Goal: Task Accomplishment & Management: Complete application form

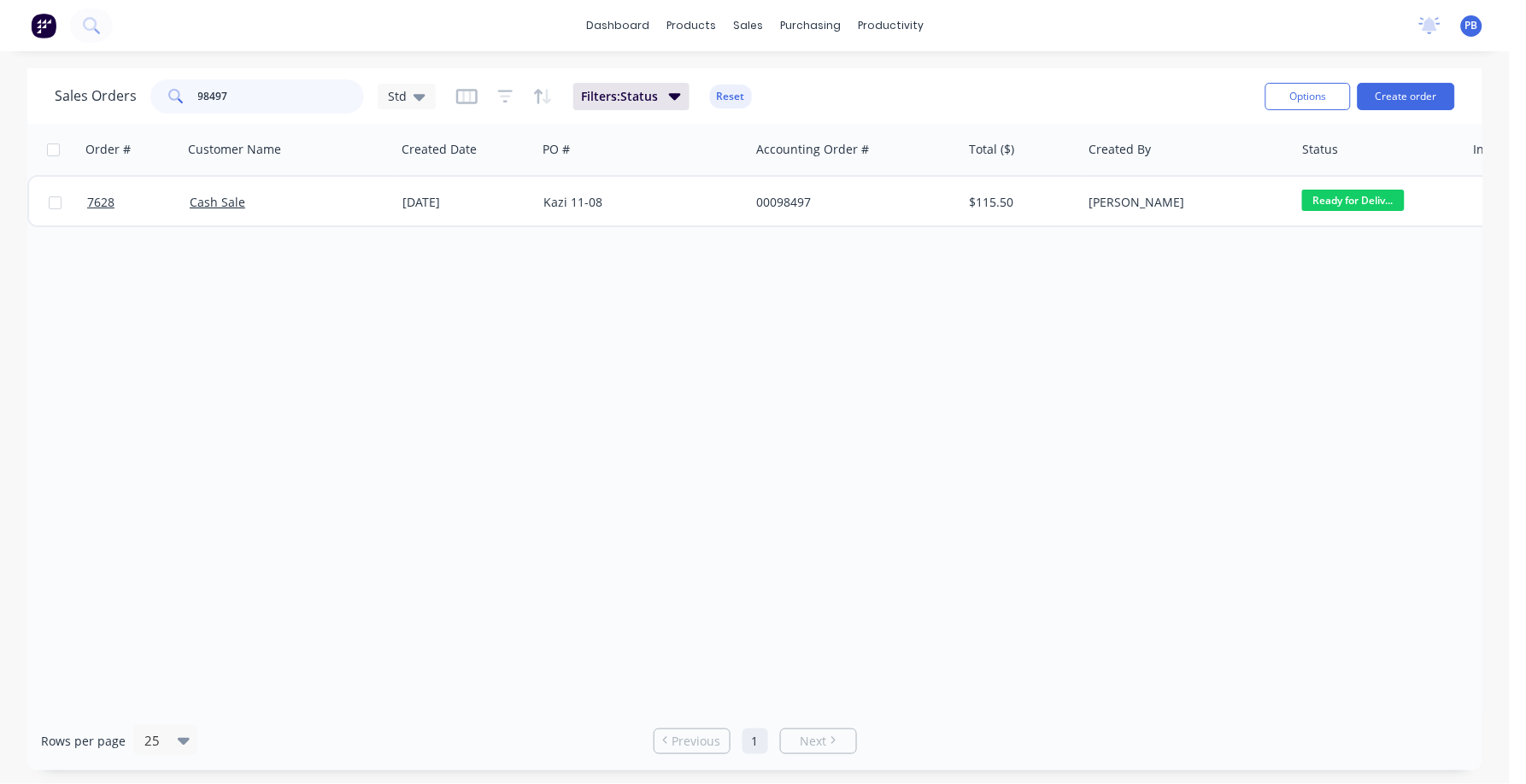
drag, startPoint x: 244, startPoint y: 96, endPoint x: 143, endPoint y: 85, distance: 101.6
click at [143, 85] on div "Sales Orders 98497 Std" at bounding box center [246, 96] width 382 height 34
click at [1412, 97] on button "Create order" at bounding box center [1406, 96] width 98 height 27
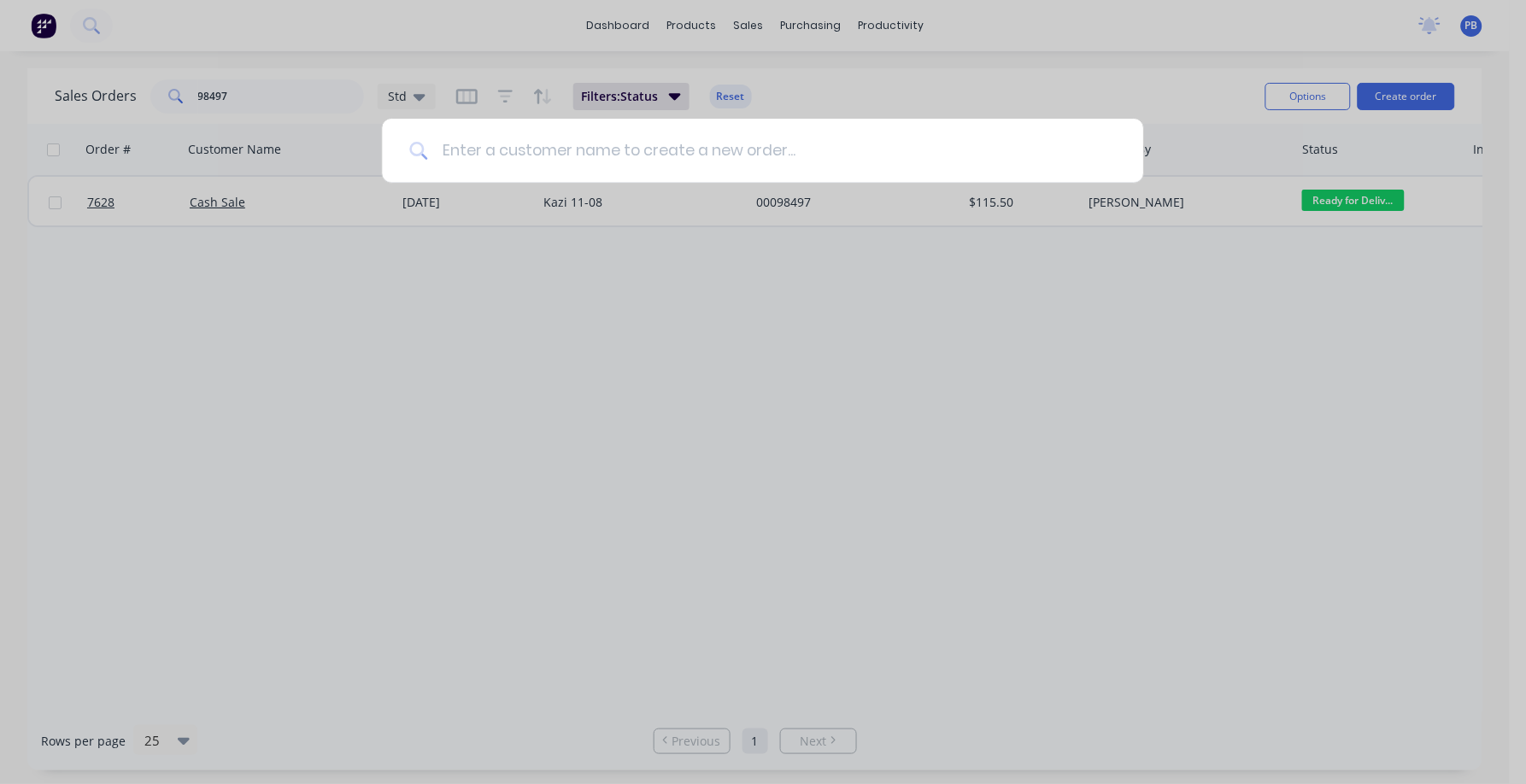
click at [778, 160] on input at bounding box center [771, 151] width 688 height 64
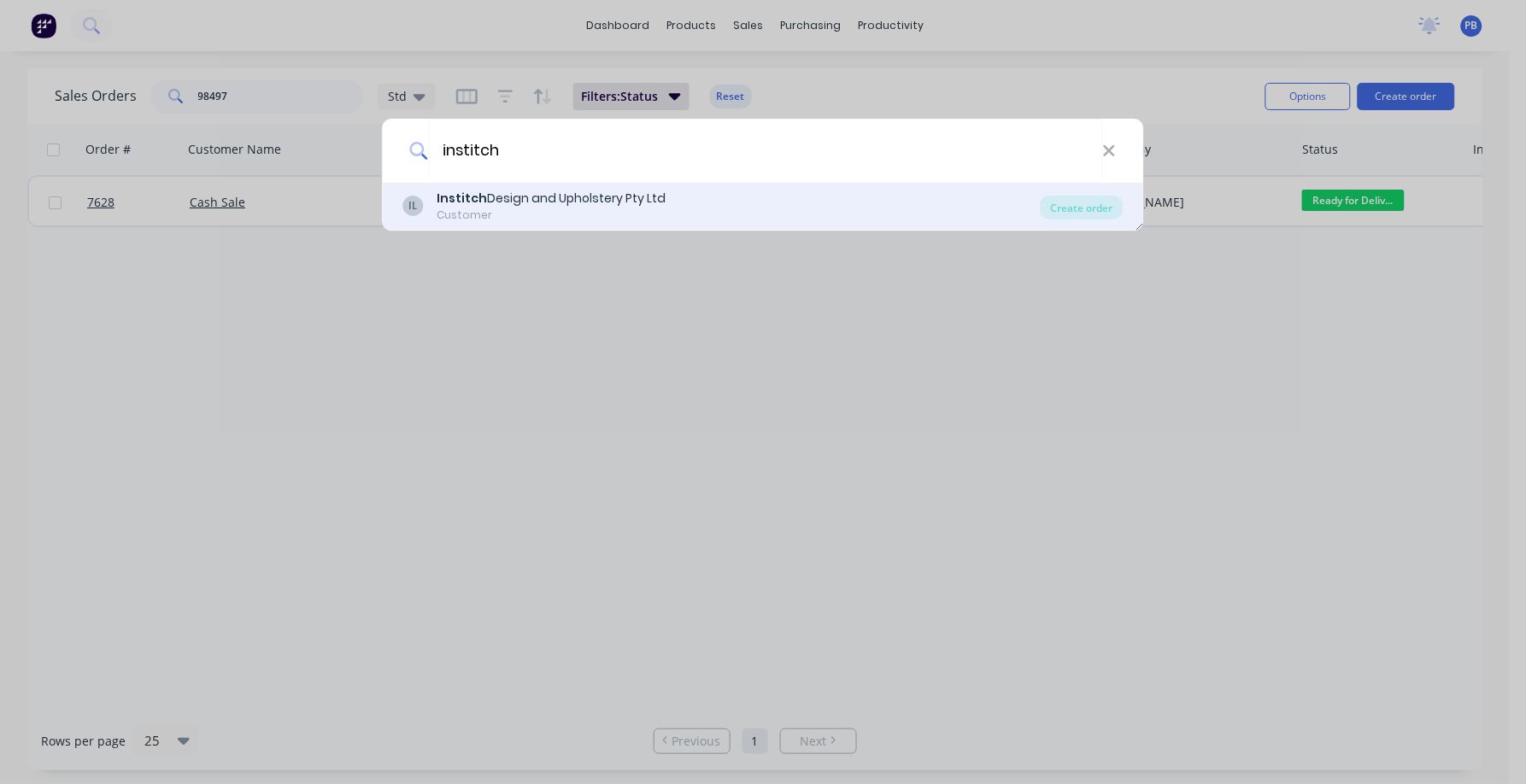
type input "institch"
click at [582, 208] on div "Customer" at bounding box center [552, 215] width 229 height 16
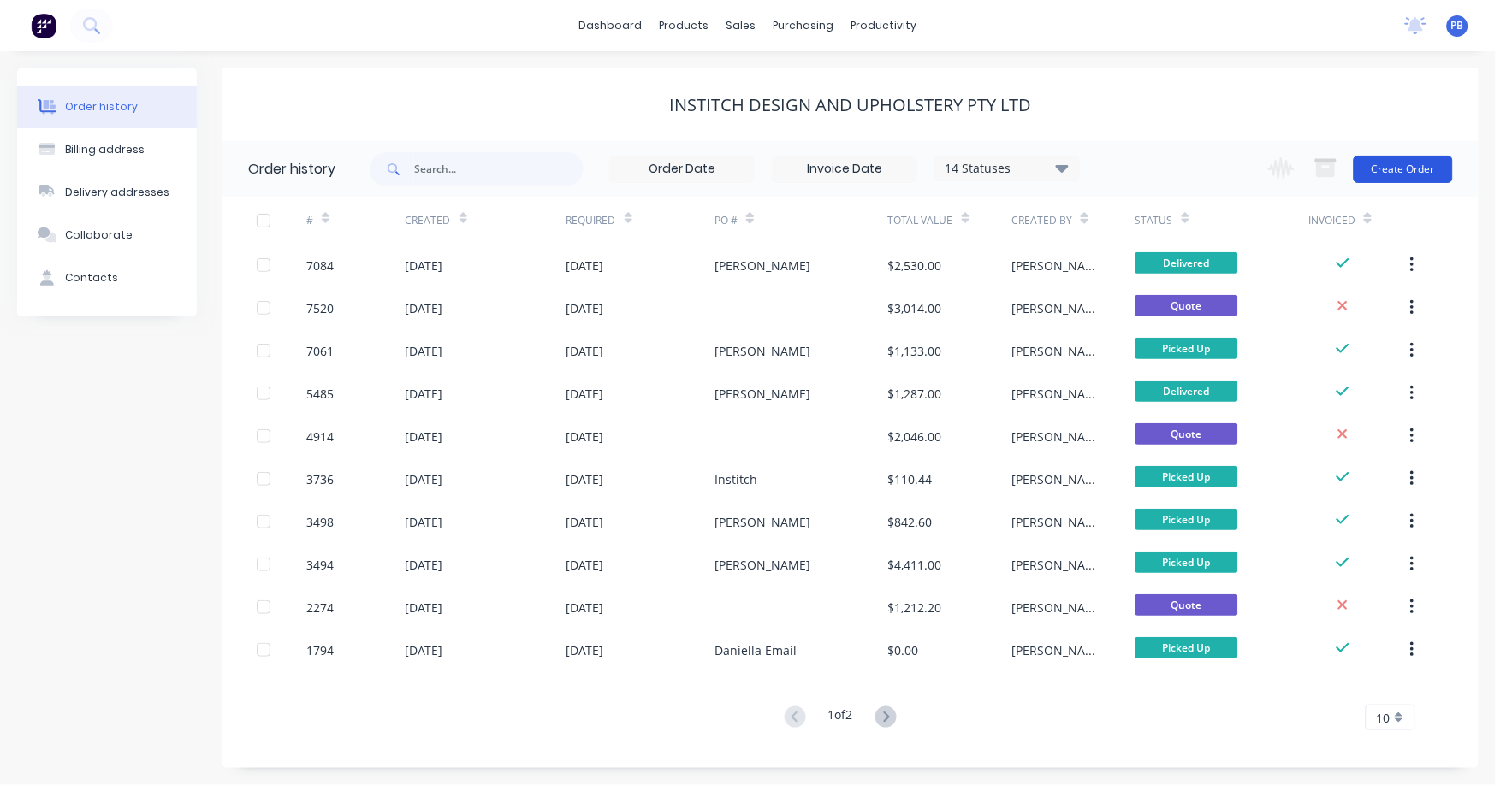
click at [1428, 172] on button "Create Order" at bounding box center [1403, 169] width 100 height 27
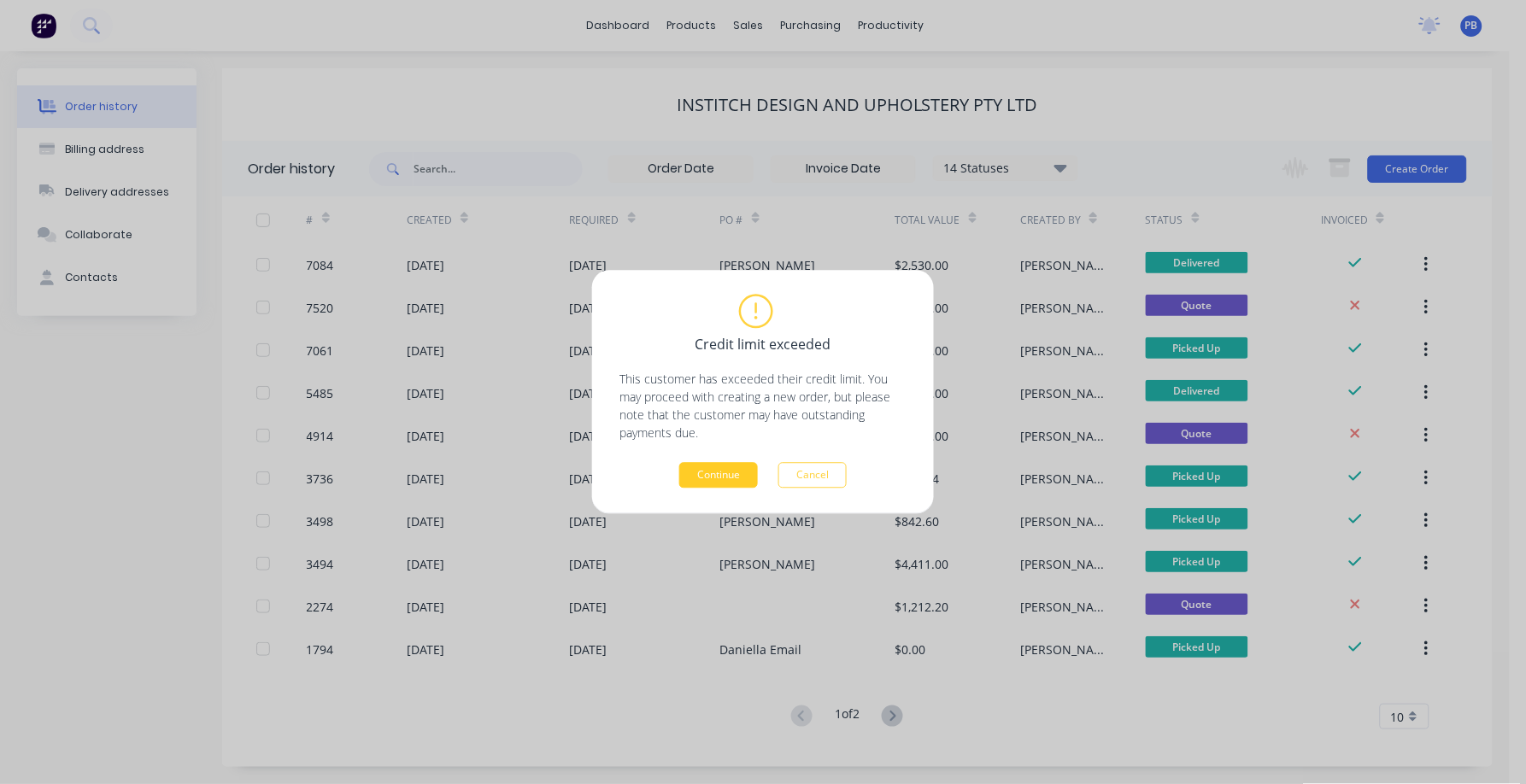
click at [711, 476] on button "Continue" at bounding box center [718, 476] width 78 height 26
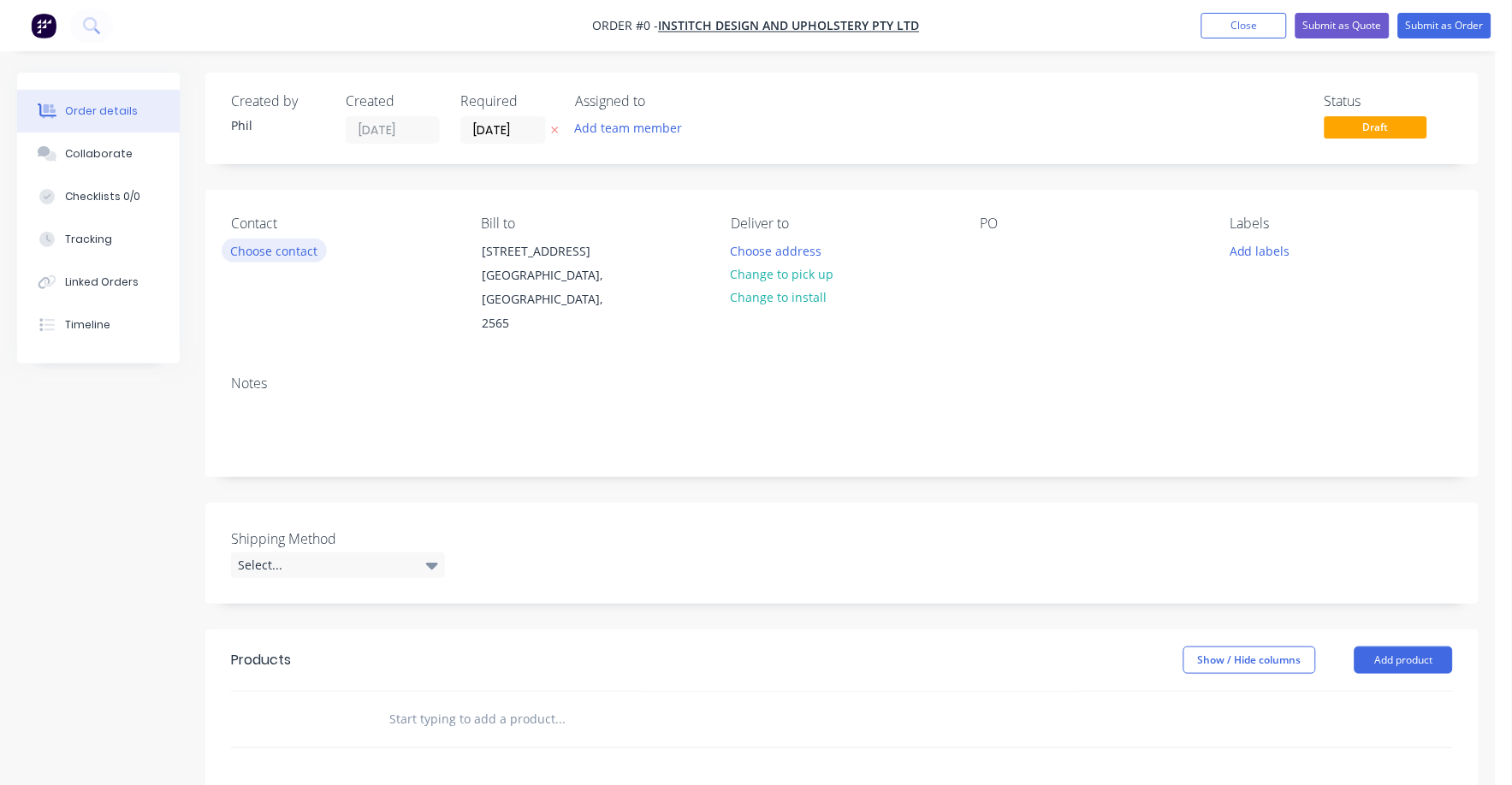
click at [276, 248] on button "Choose contact" at bounding box center [274, 250] width 105 height 23
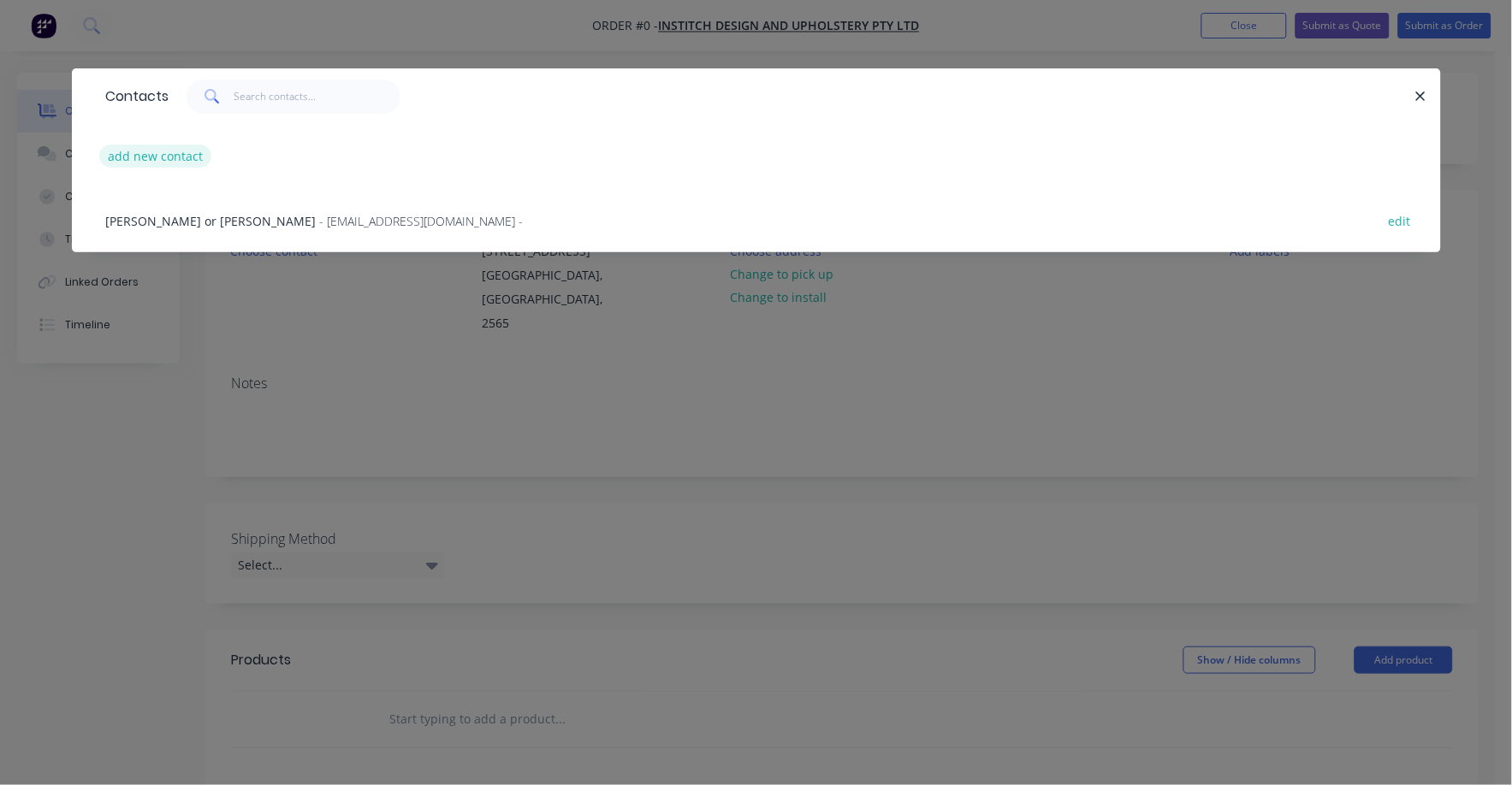
click at [166, 152] on button "add new contact" at bounding box center [156, 156] width 113 height 23
select select "AU"
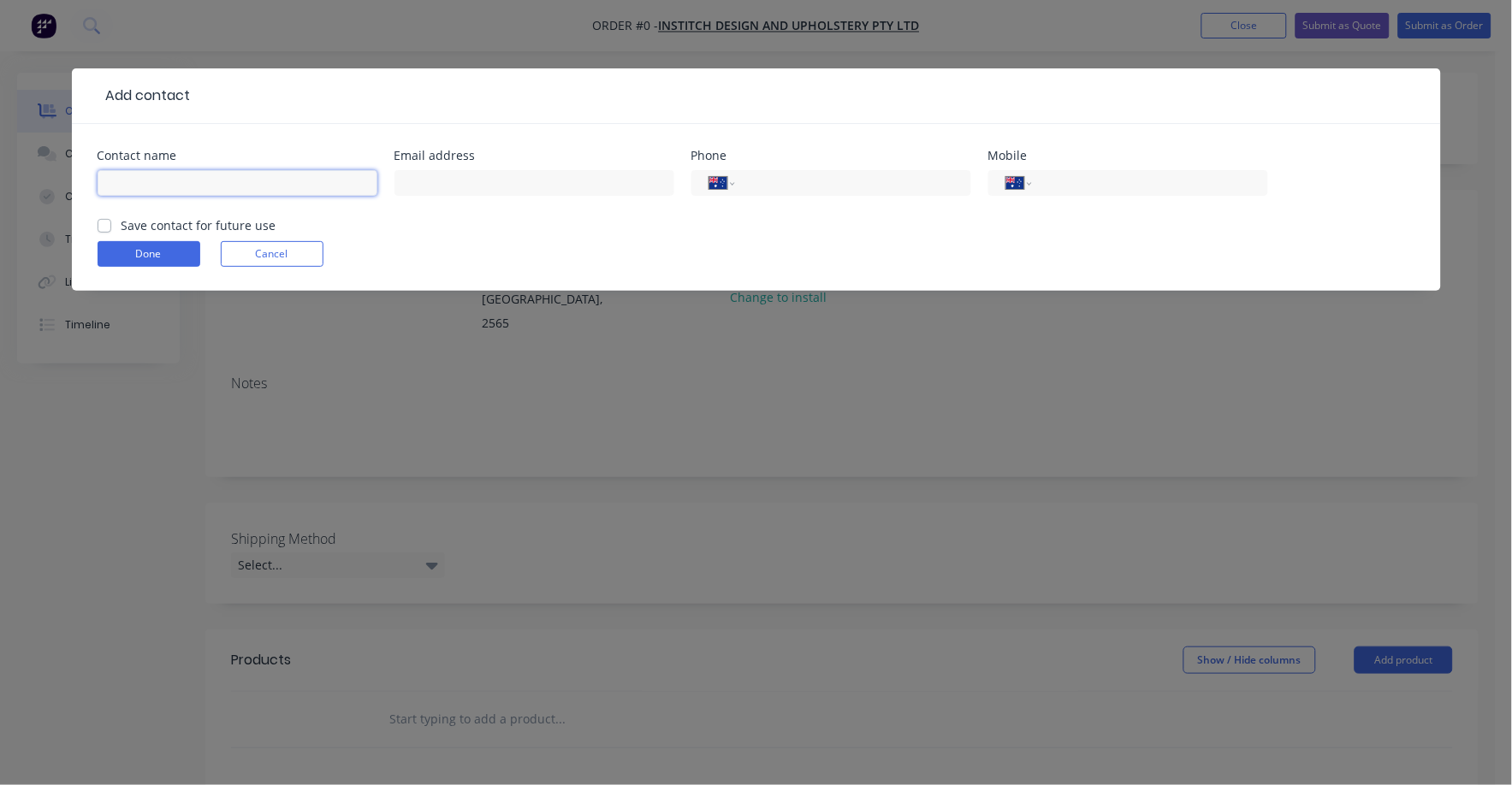
click at [165, 183] on input "text" at bounding box center [238, 183] width 279 height 26
type input "[PERSON_NAME]"
click at [780, 183] on input "tel" at bounding box center [850, 183] width 205 height 20
click at [1046, 178] on input "tel" at bounding box center [1146, 183] width 205 height 20
type input "0402 173 736"
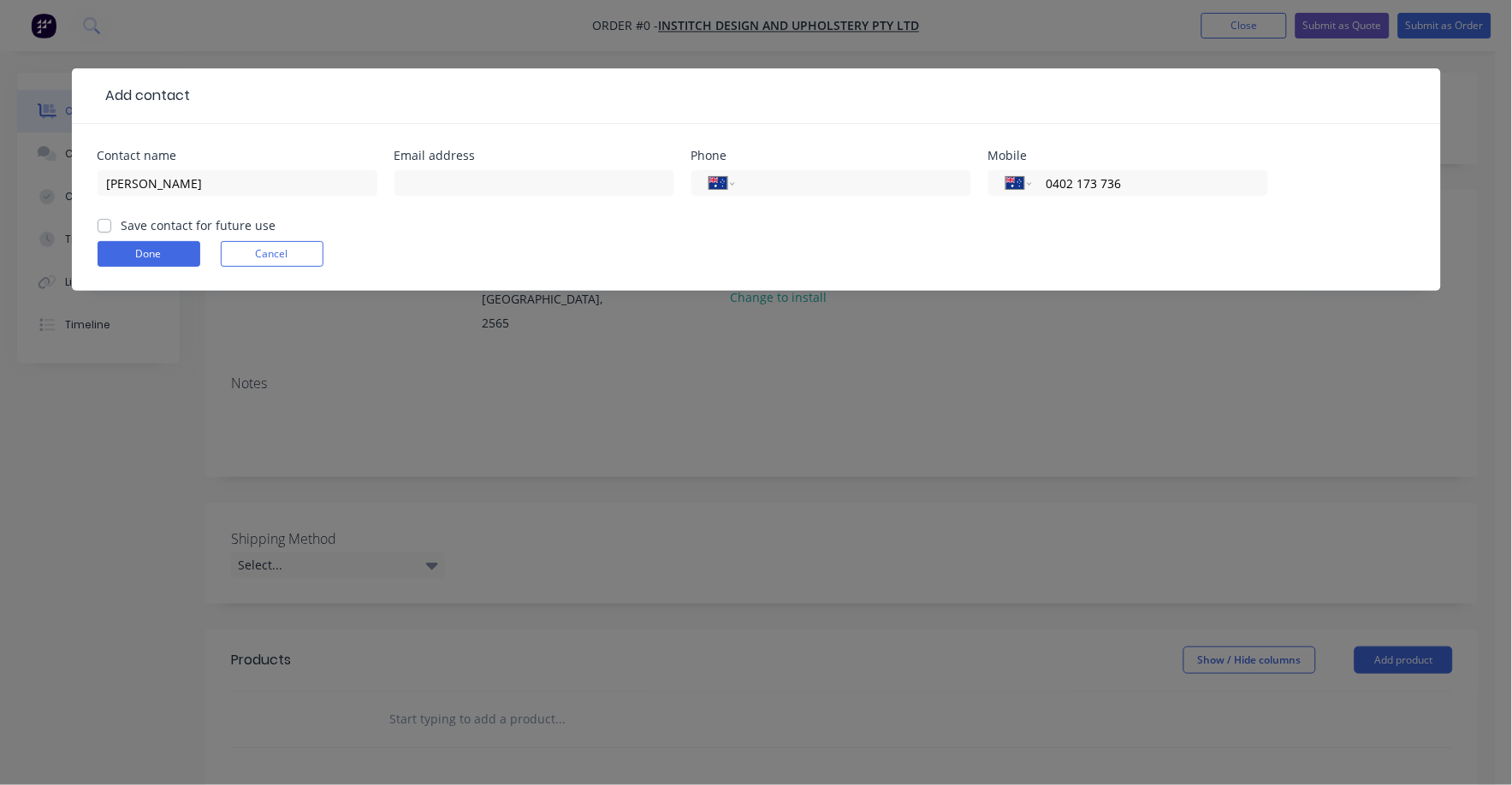
click at [150, 225] on label "Save contact for future use" at bounding box center [198, 224] width 155 height 18
click at [111, 225] on input "Save contact for future use" at bounding box center [104, 223] width 14 height 16
checkbox input "true"
click at [149, 257] on button "Done" at bounding box center [149, 254] width 102 height 26
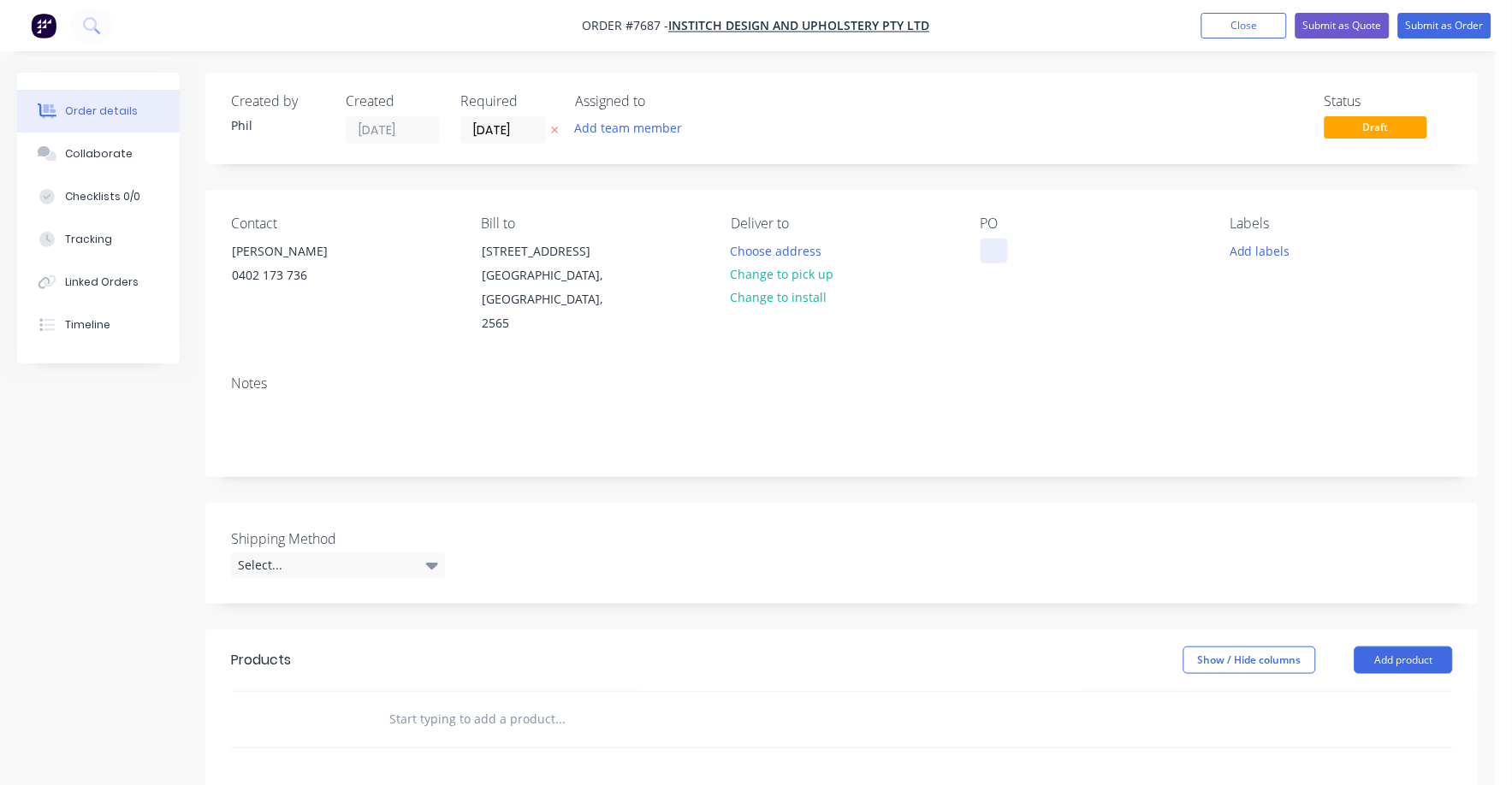
click at [1006, 249] on div at bounding box center [994, 250] width 27 height 25
click at [795, 273] on button "Change to pick up" at bounding box center [782, 274] width 121 height 23
click at [424, 552] on div "Select..." at bounding box center [338, 565] width 214 height 26
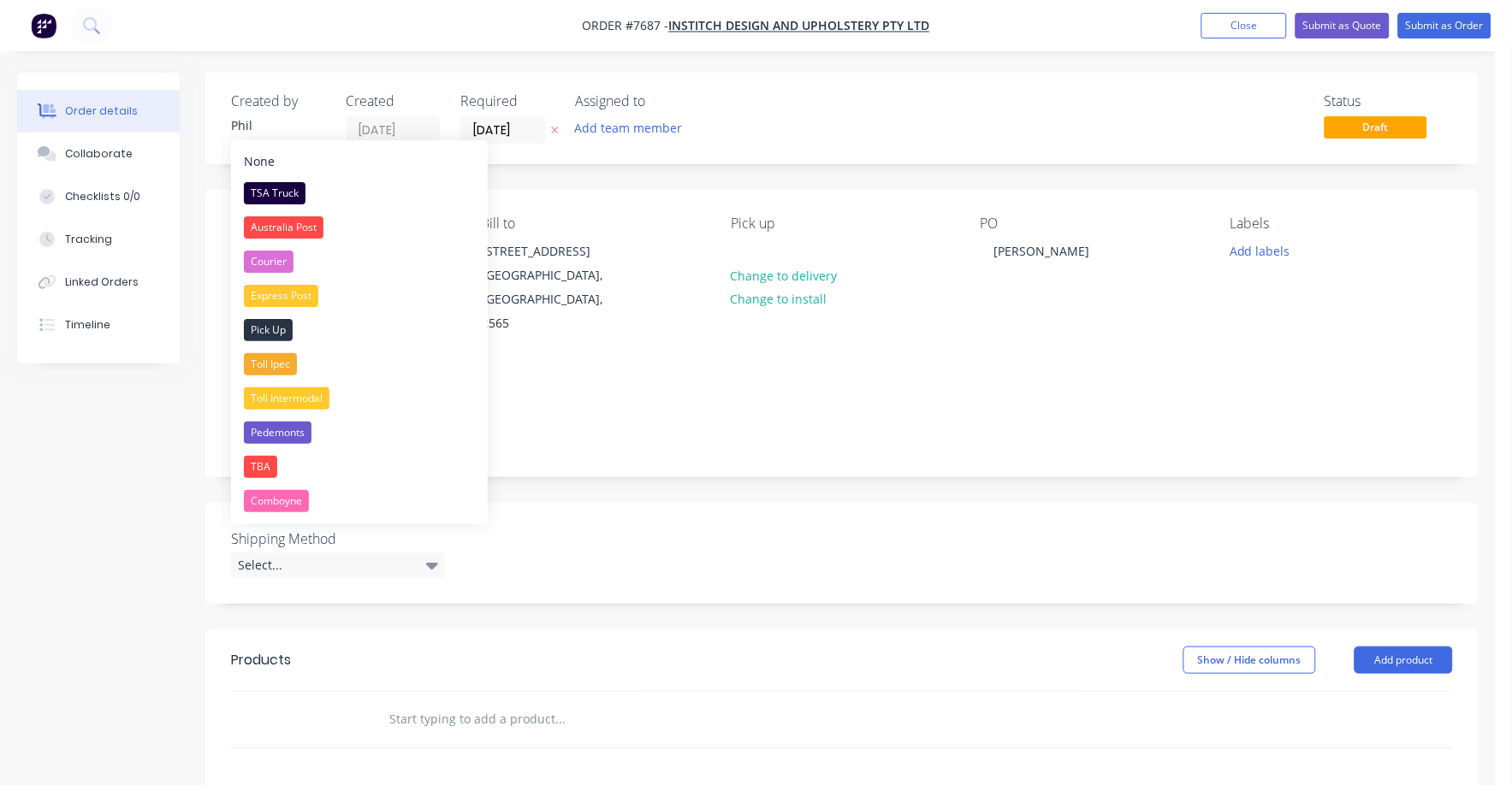
click at [276, 324] on div "Pick Up" at bounding box center [268, 331] width 48 height 22
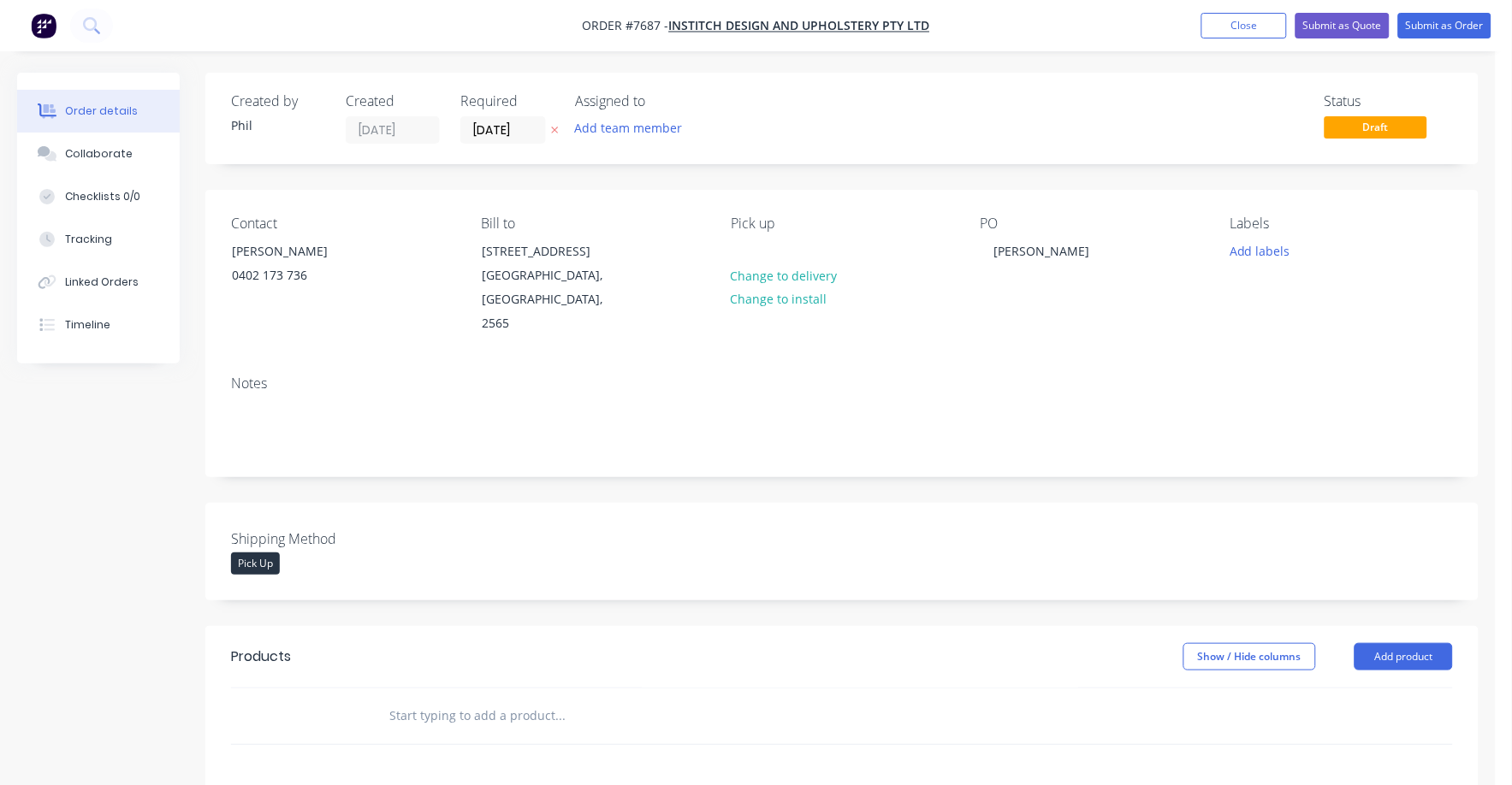
click at [407, 698] on input "text" at bounding box center [559, 715] width 342 height 34
click at [425, 698] on input "tub" at bounding box center [559, 715] width 342 height 34
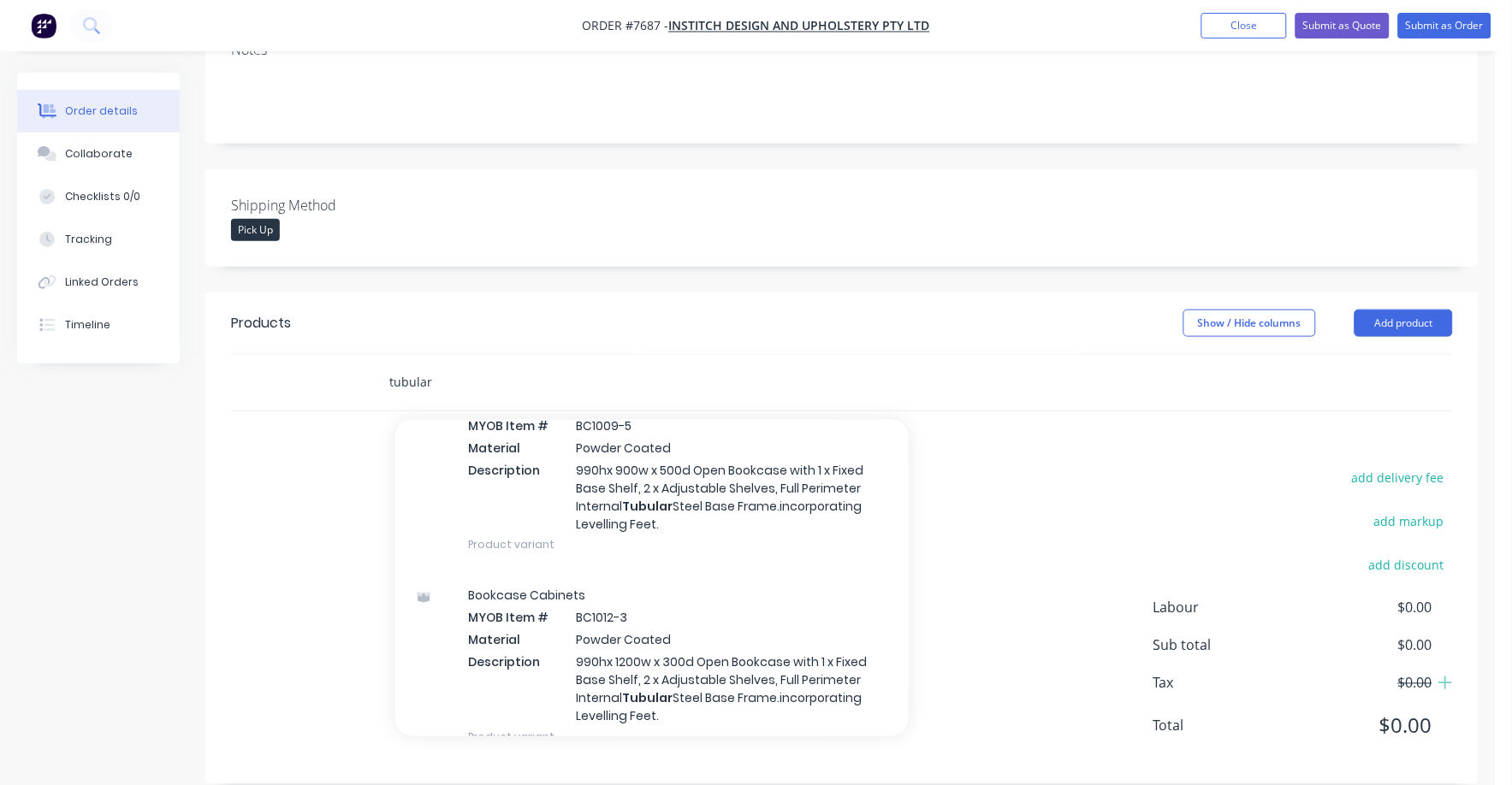
scroll to position [2887, 0]
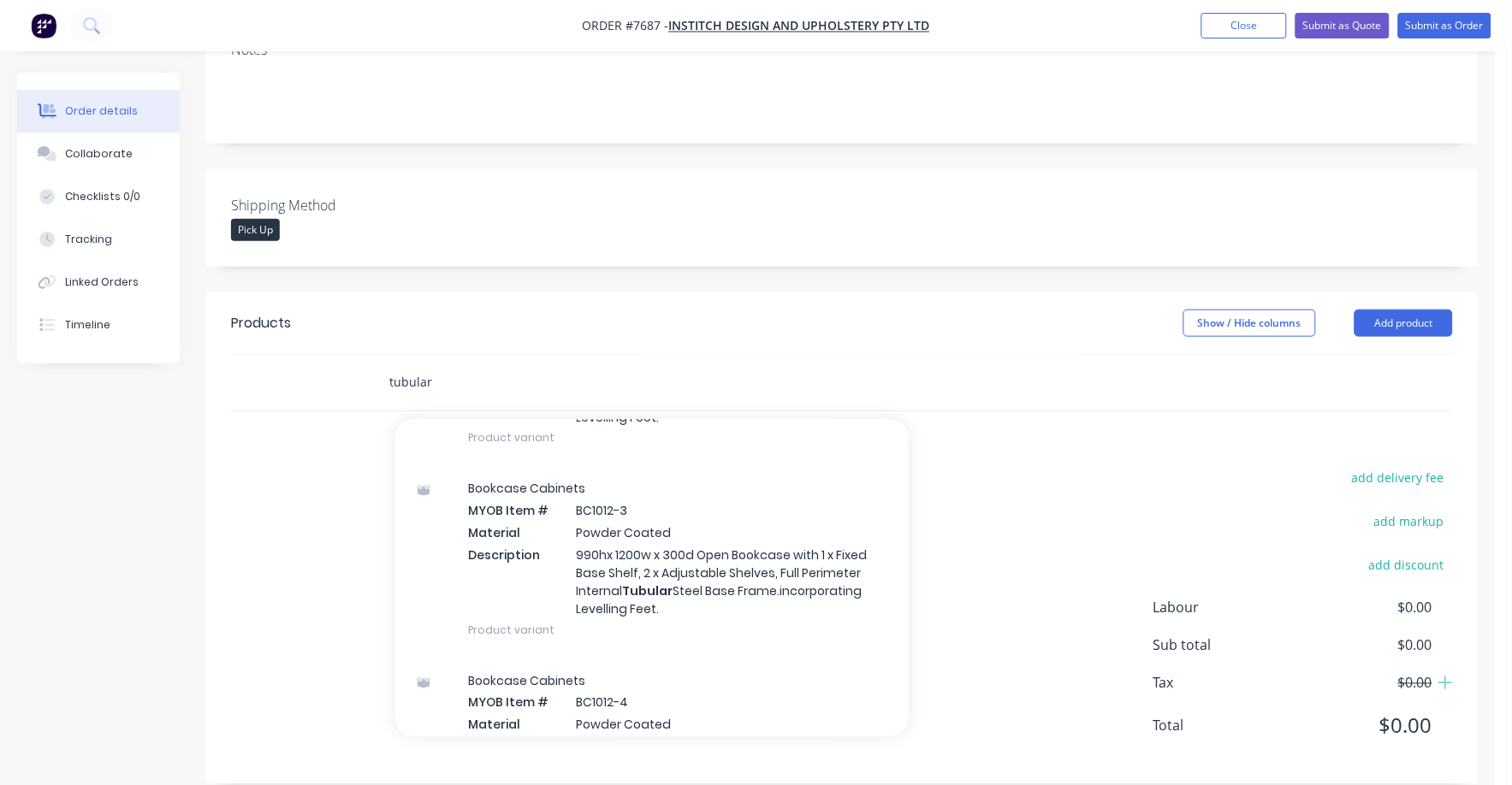
click at [455, 365] on input "tubular" at bounding box center [559, 382] width 342 height 34
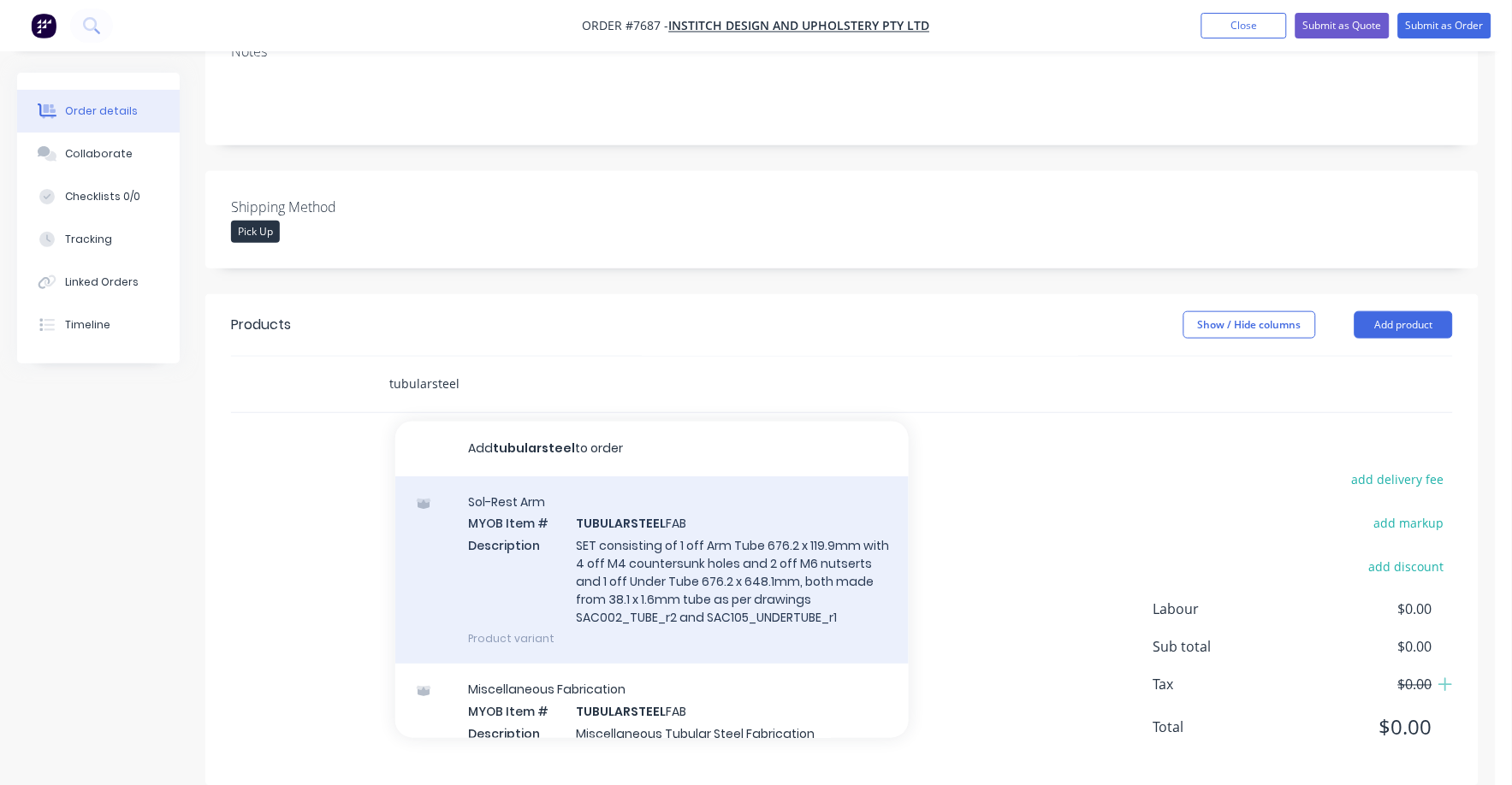
scroll to position [333, 0]
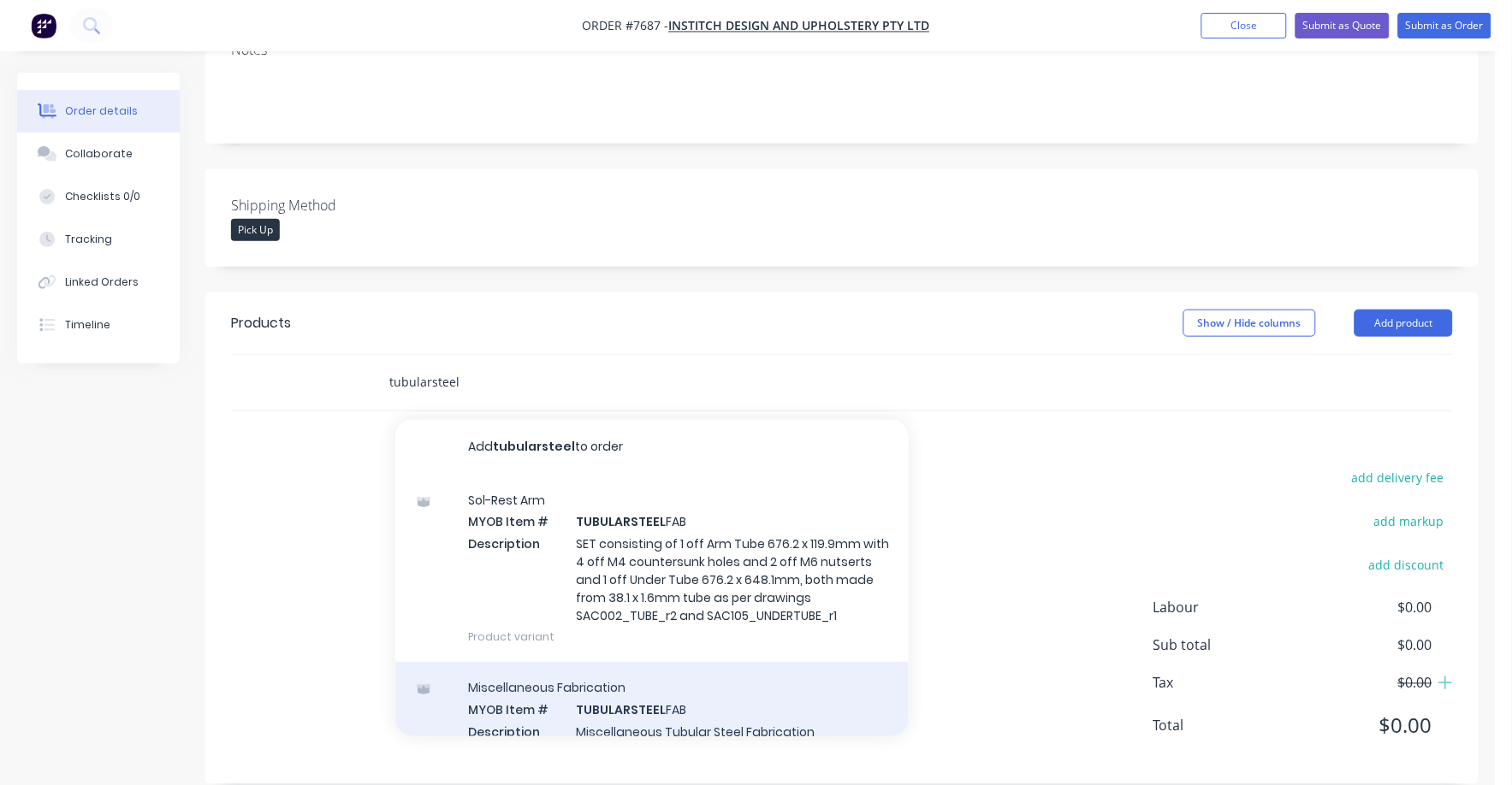
type input "tubularsteel"
click at [615, 697] on div "Miscellaneous Fabrication MYOB Item # TUBULARSTEEL FAB Description Miscellaneou…" at bounding box center [651, 720] width 513 height 115
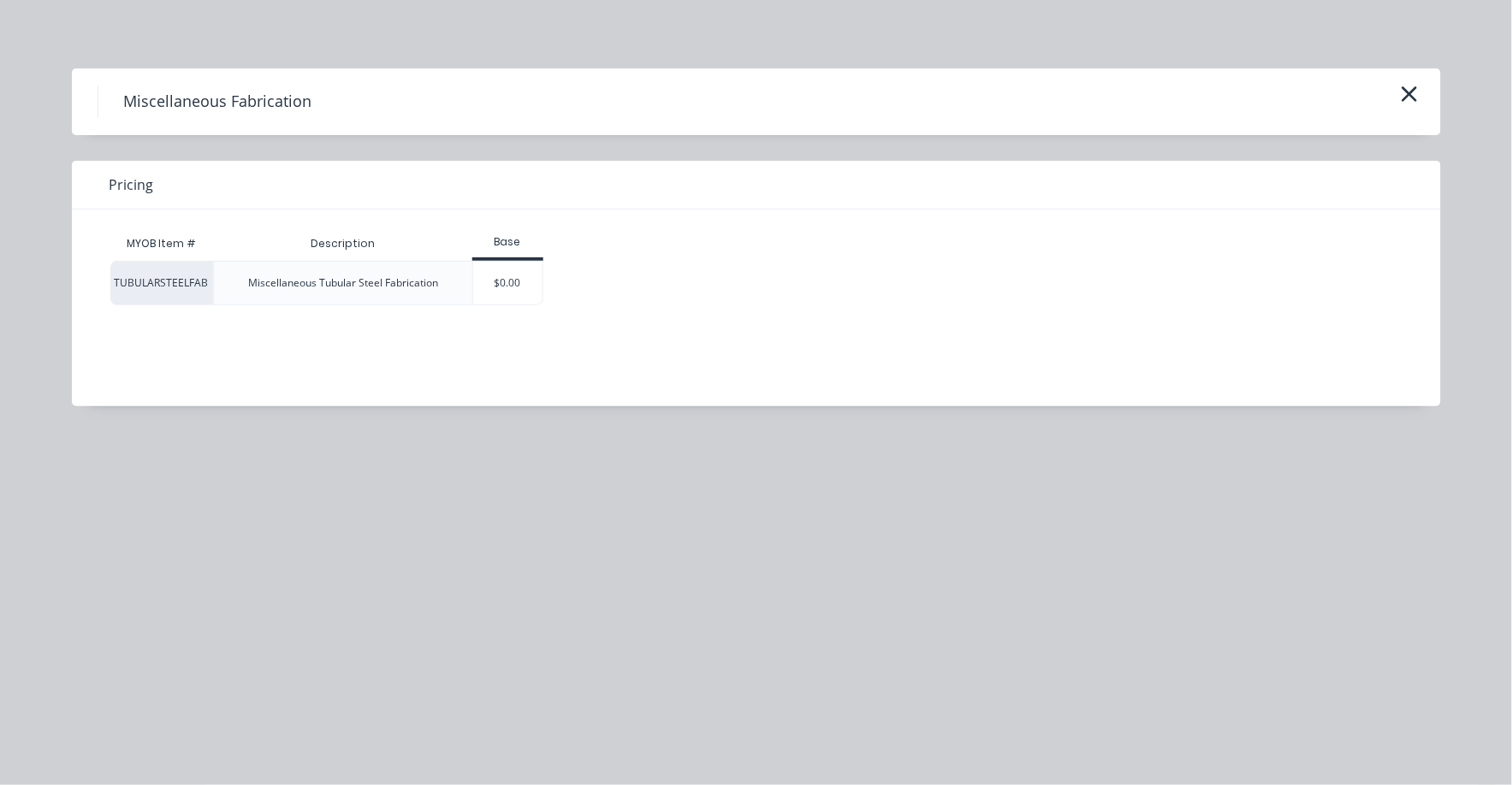
click at [506, 277] on div "$0.00" at bounding box center [508, 283] width 69 height 43
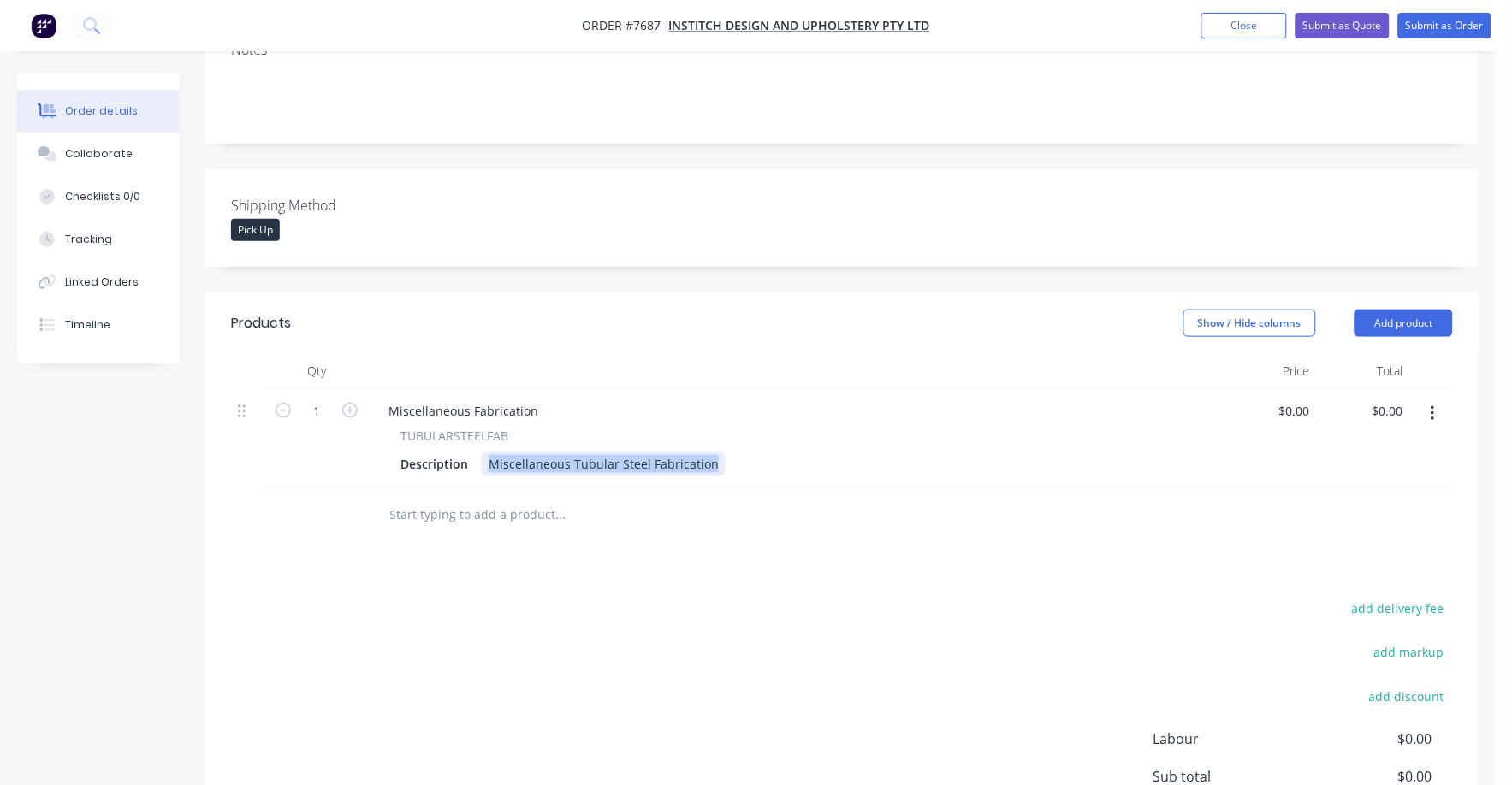
drag, startPoint x: 488, startPoint y: 437, endPoint x: 719, endPoint y: 440, distance: 231.0
click at [719, 452] on div "Description Miscellaneous Tubular Steel Fabrication" at bounding box center [792, 464] width 797 height 25
paste div
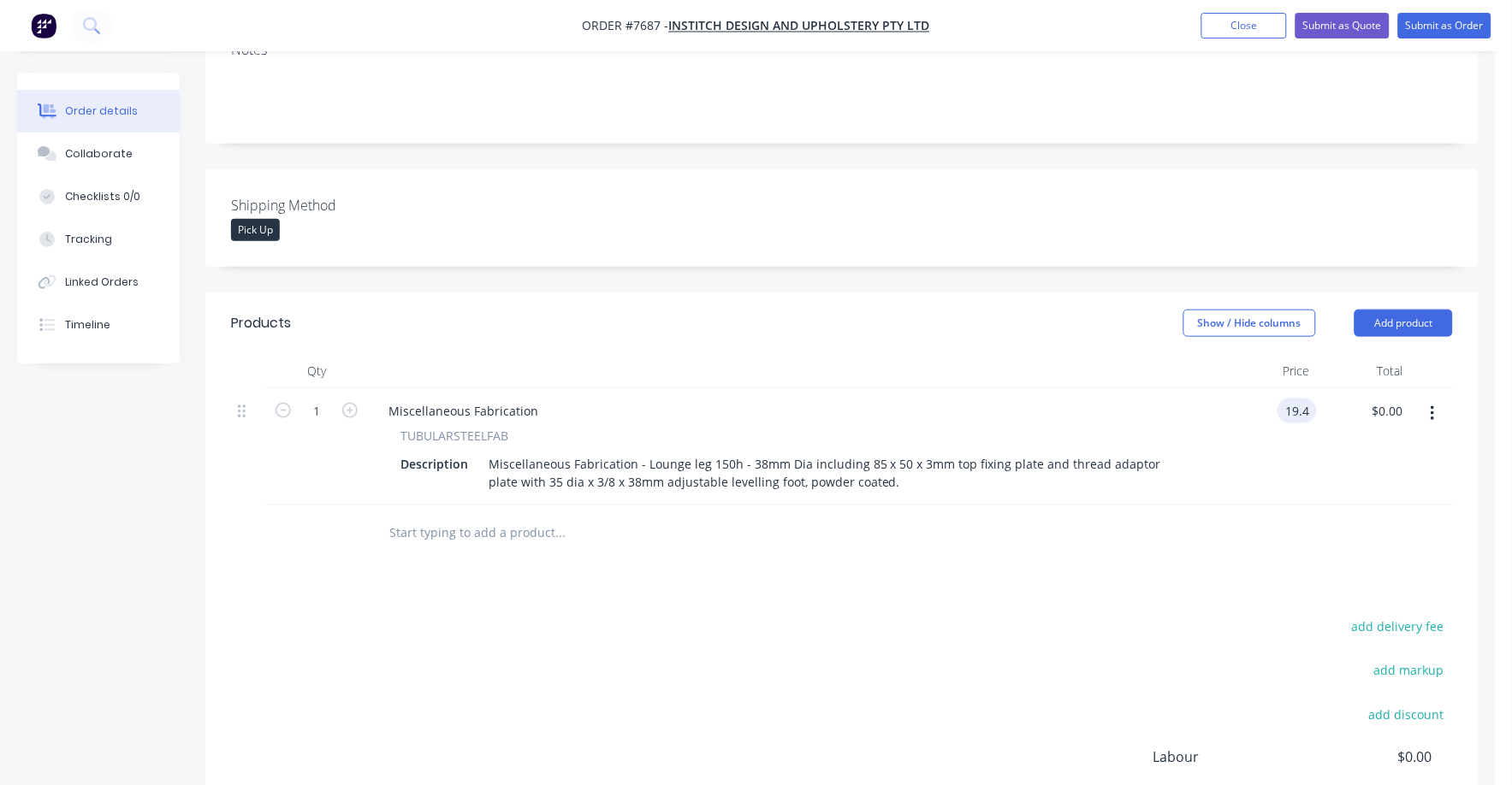
type input "$19.40"
type input "40"
type input "$776.00"
click at [519, 516] on input "text" at bounding box center [559, 533] width 342 height 34
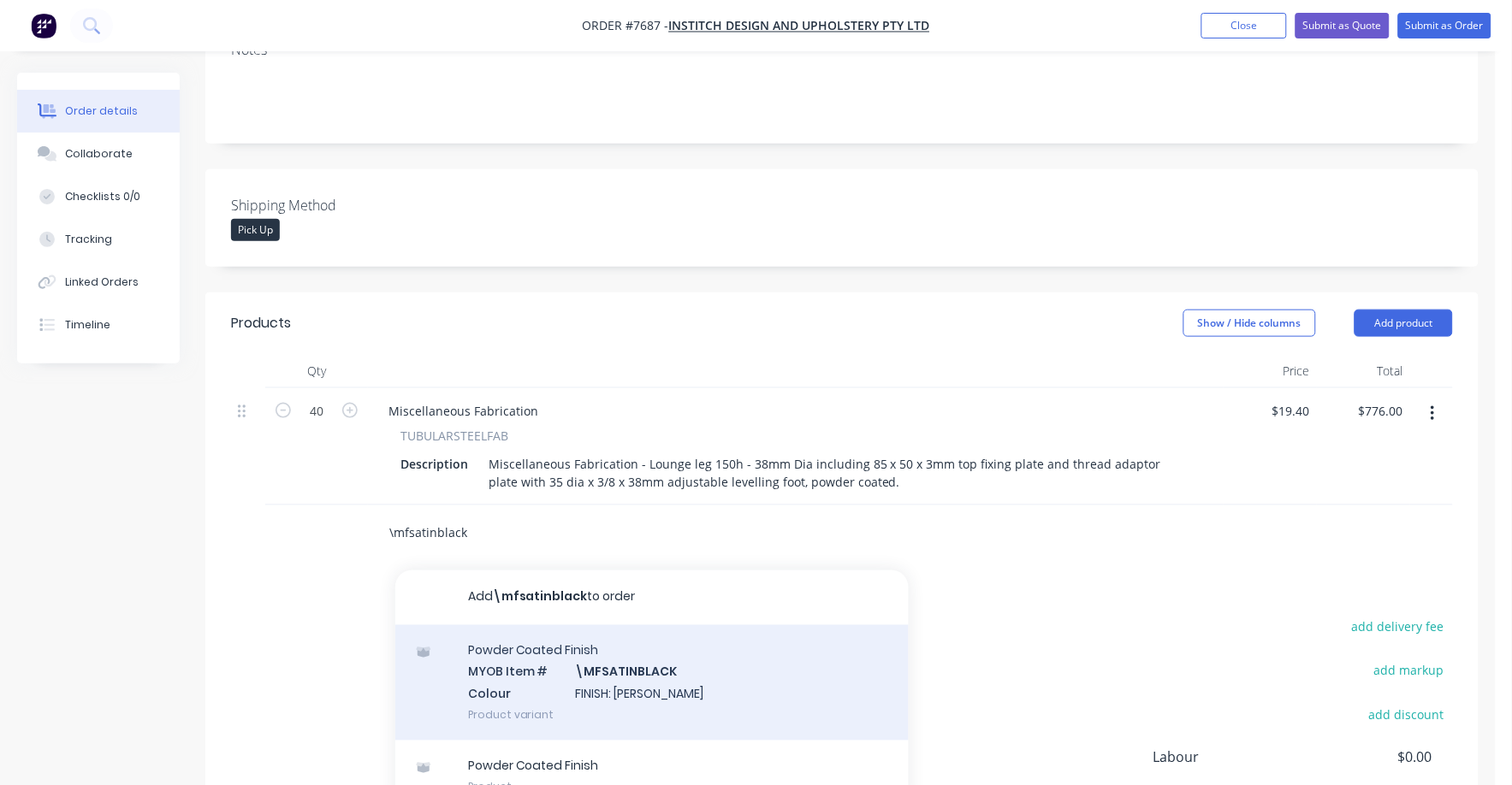
type input "\mfsatinblack"
click at [652, 645] on div "Powder Coated Finish MYOB Item # \MFSATINBLACK Colour FINISH: Satin Black Produ…" at bounding box center [651, 683] width 513 height 115
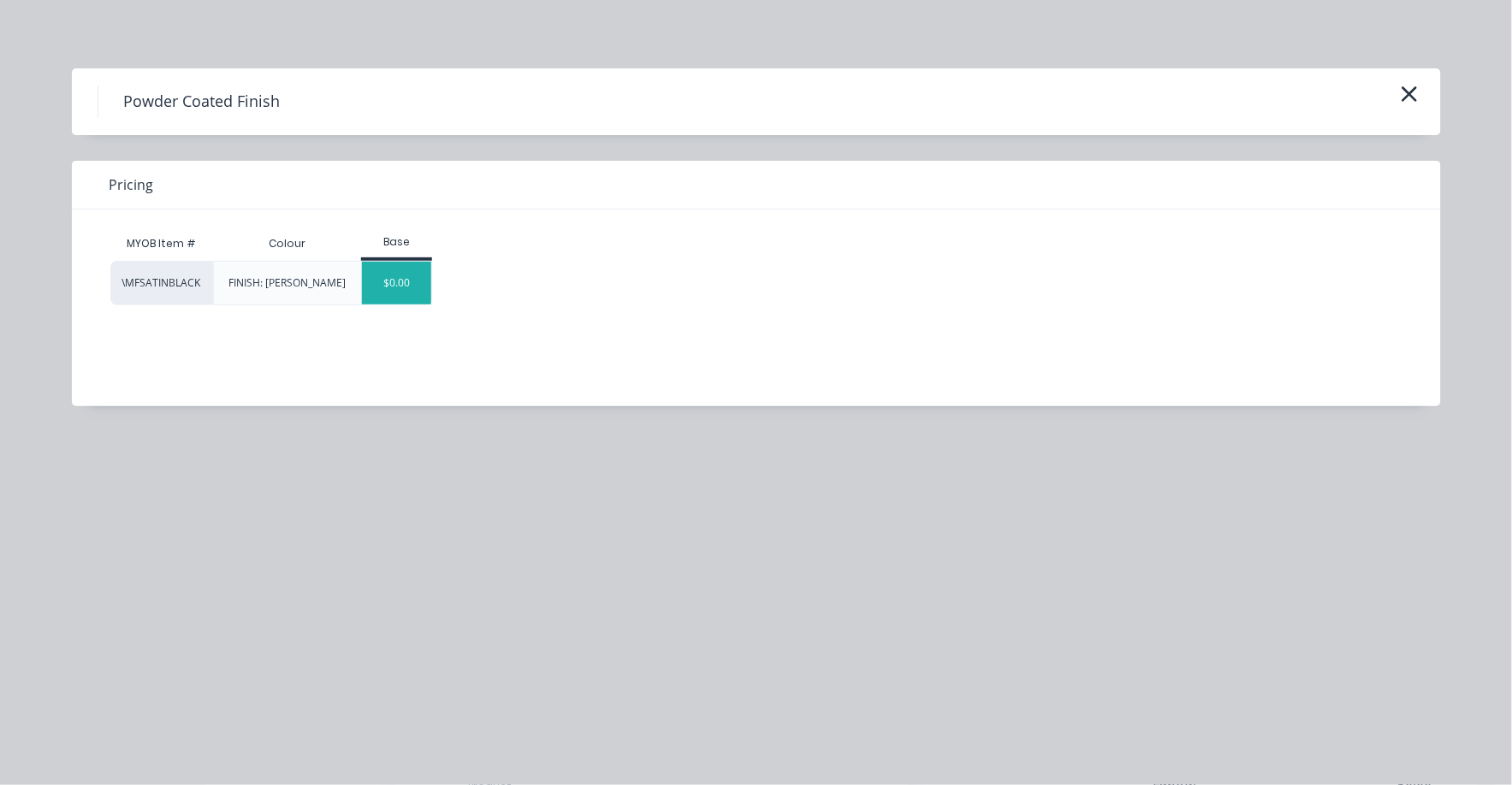
click at [390, 270] on div "$0.00" at bounding box center [396, 283] width 69 height 43
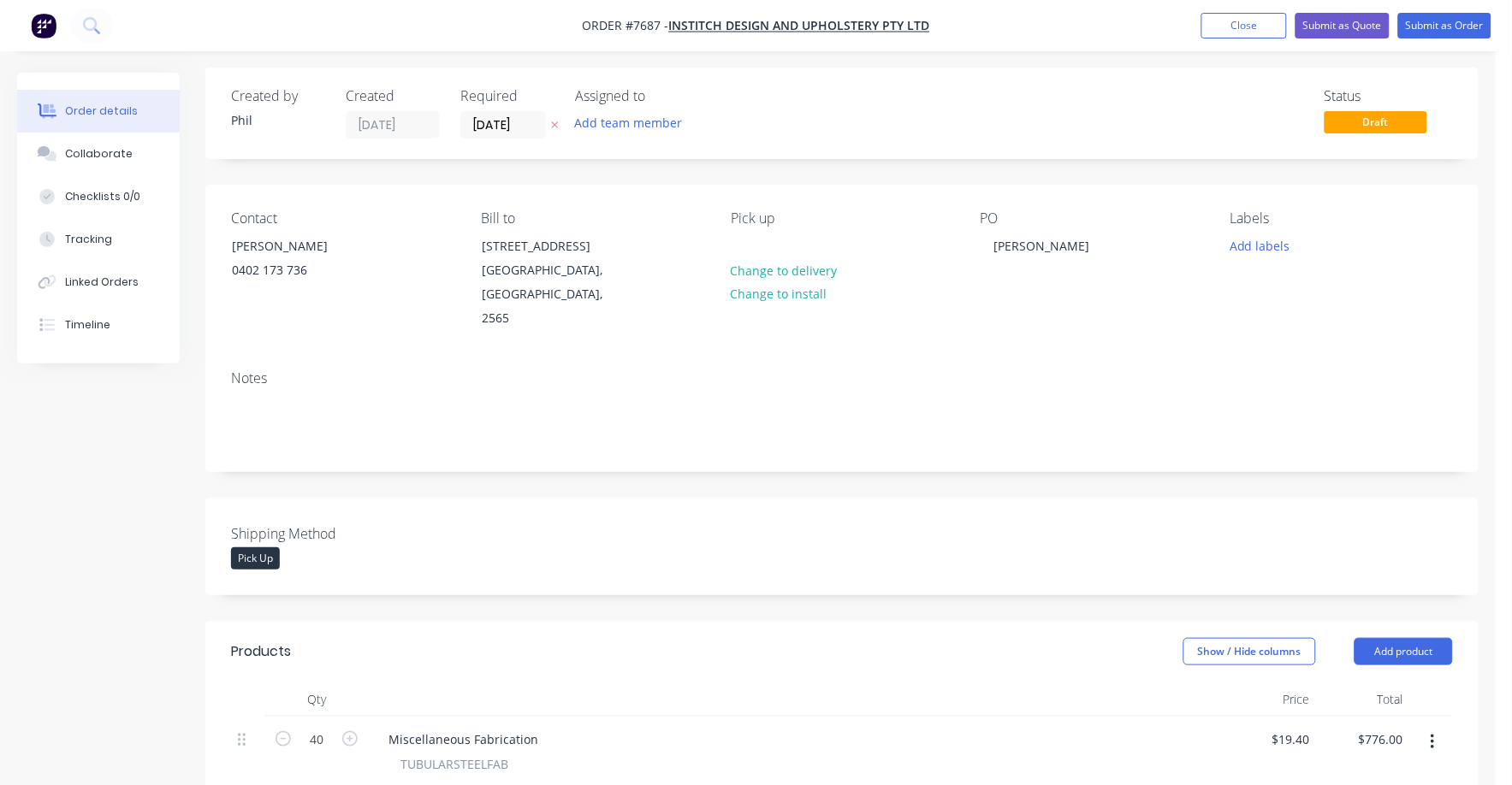
scroll to position [0, 0]
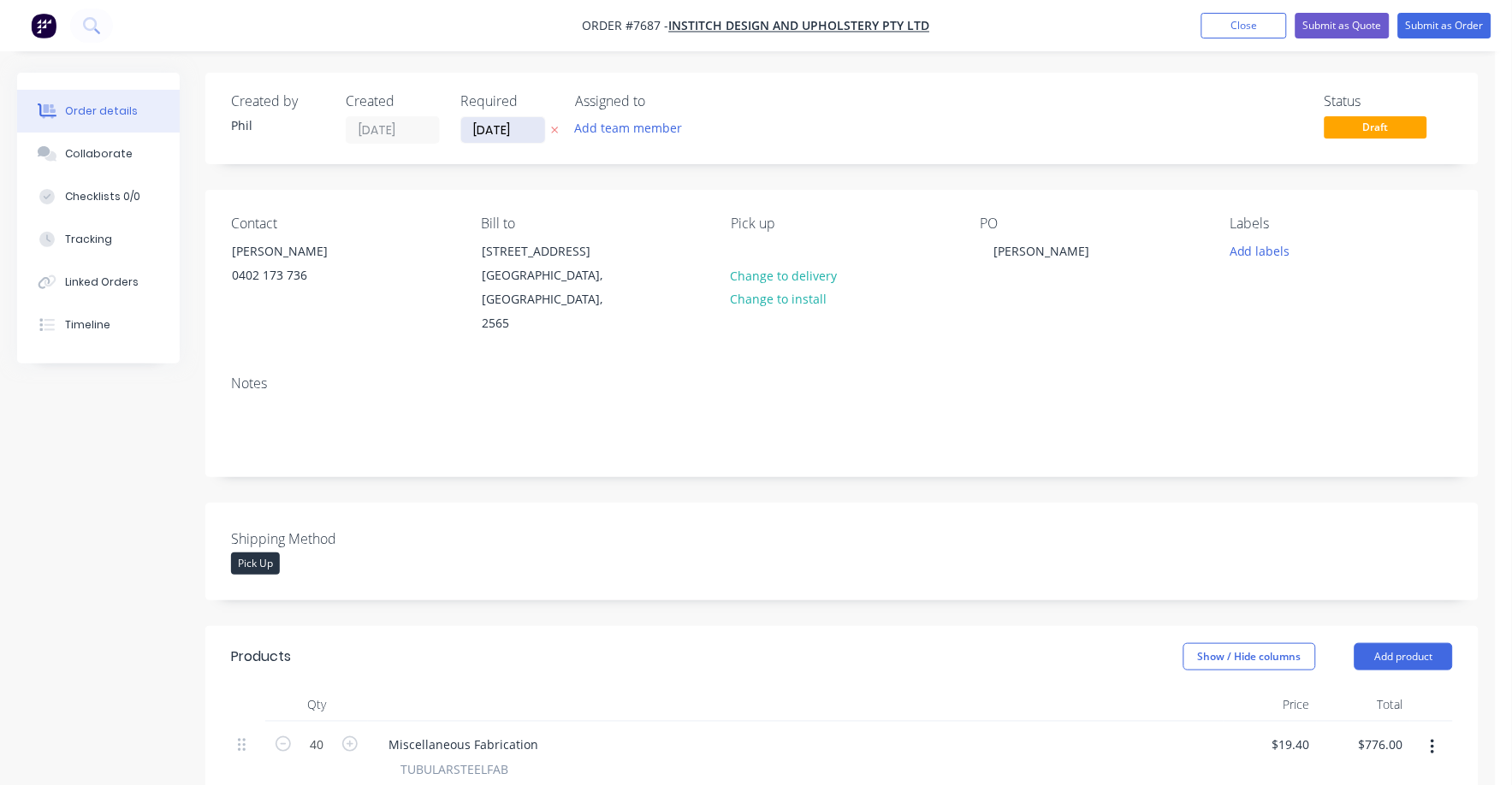
click at [487, 123] on input "[DATE]" at bounding box center [503, 130] width 84 height 26
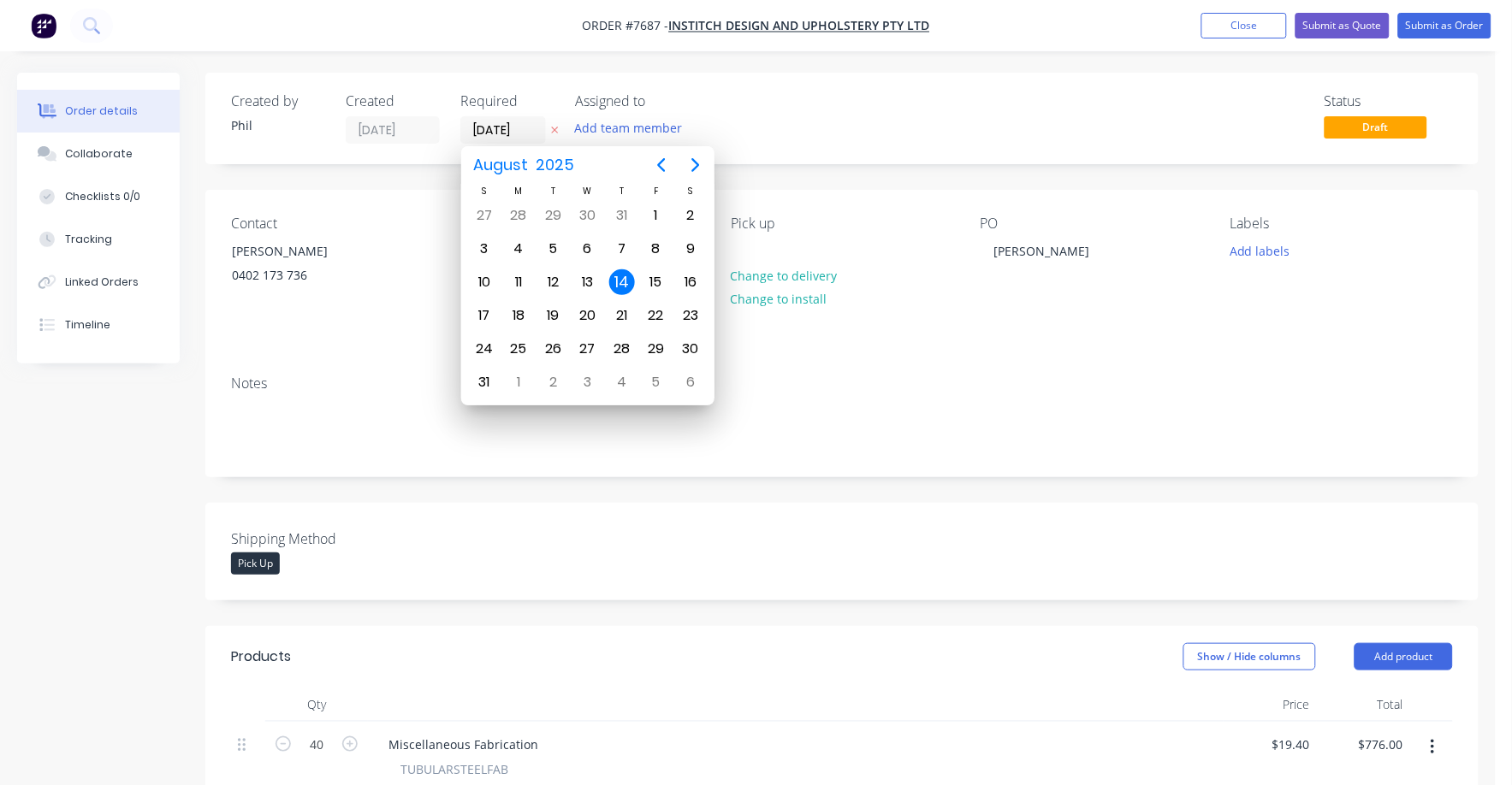
click at [430, 118] on div "Created by [PERSON_NAME] Created [DATE] Required [DATE] Assigned to Add team me…" at bounding box center [488, 118] width 515 height 50
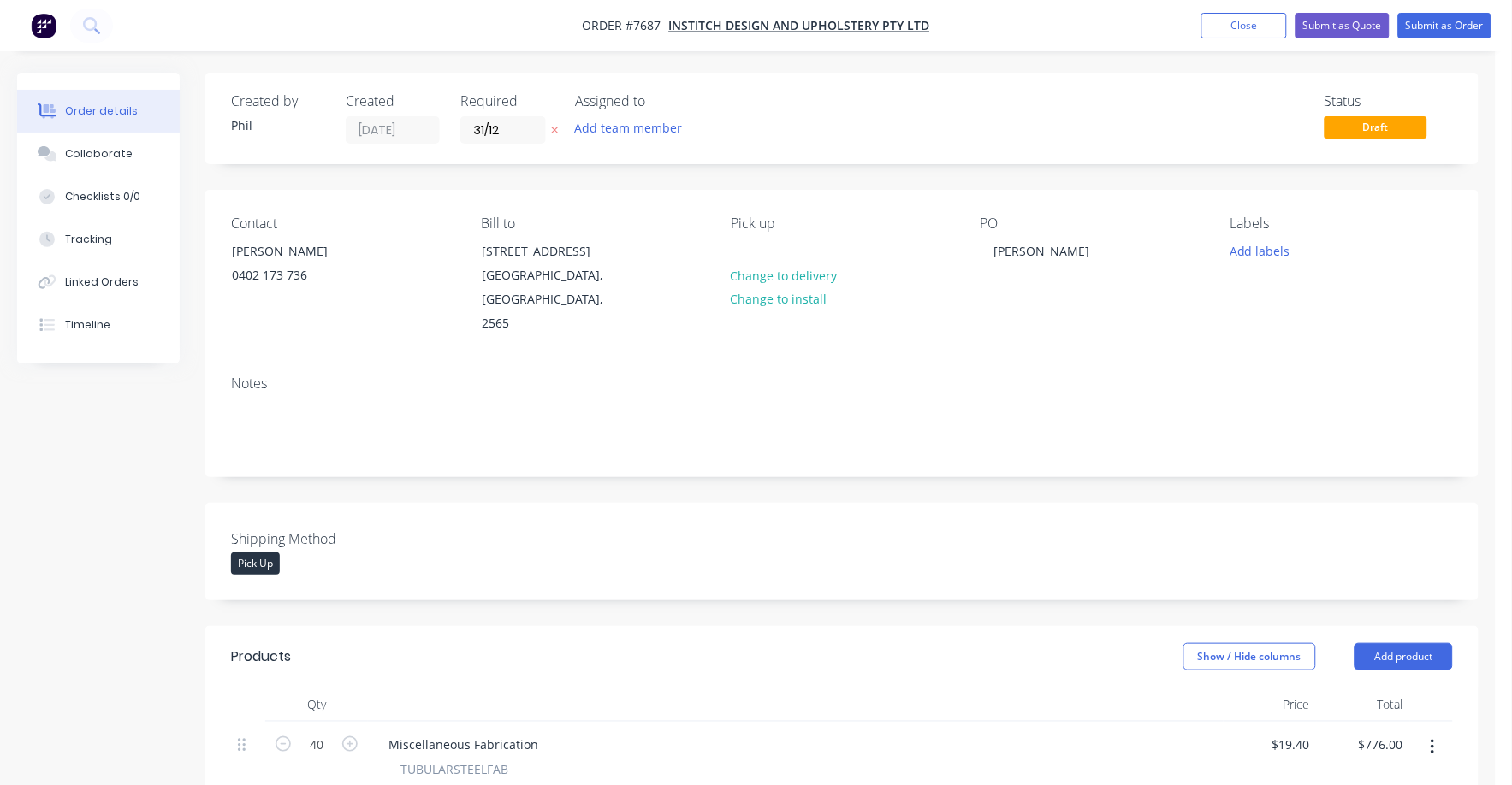
type input "[DATE]"
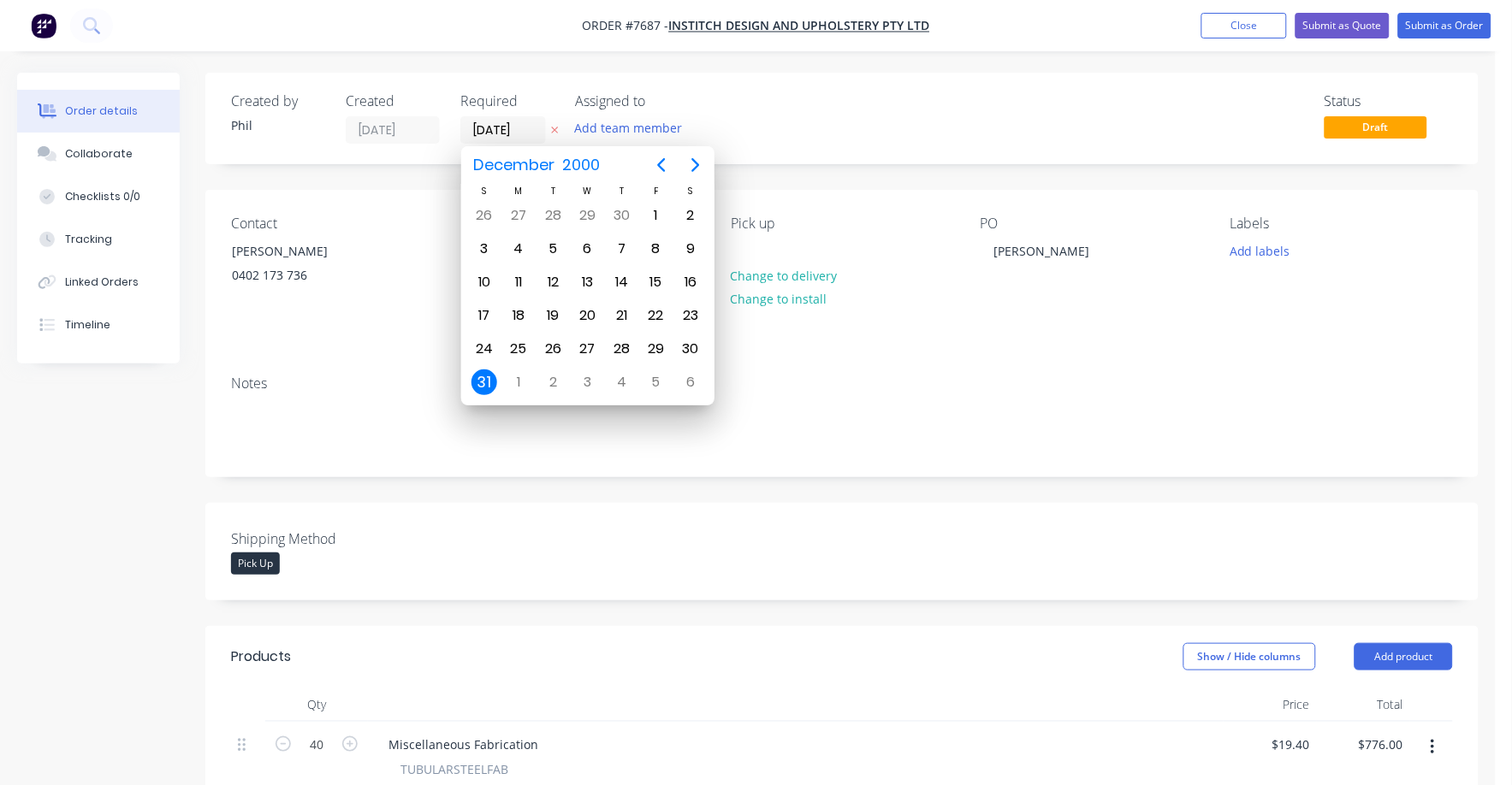
click at [722, 505] on div "Shipping Method Pick Up" at bounding box center [841, 551] width 1274 height 98
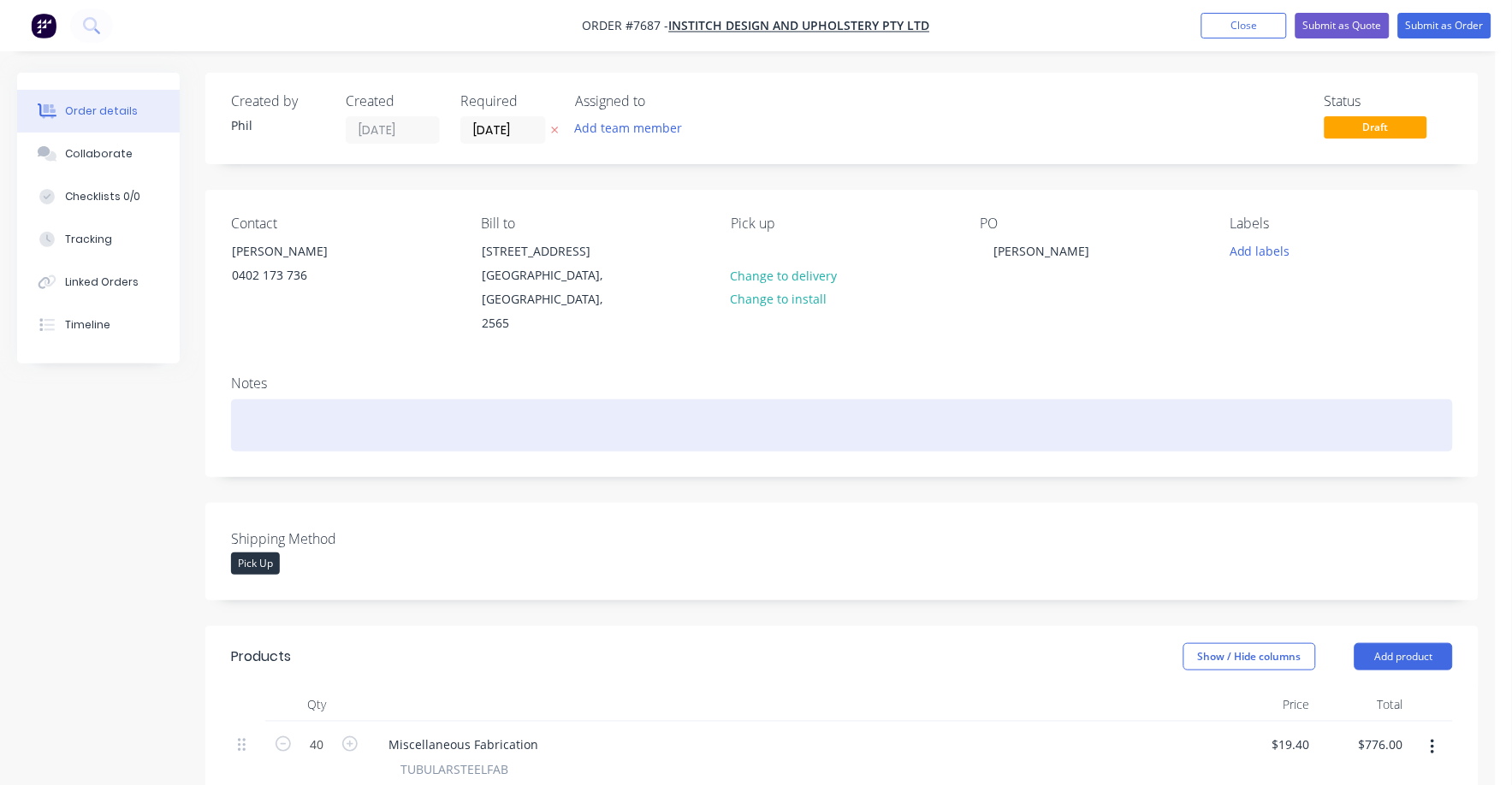
click at [302, 423] on div at bounding box center [842, 426] width 1222 height 52
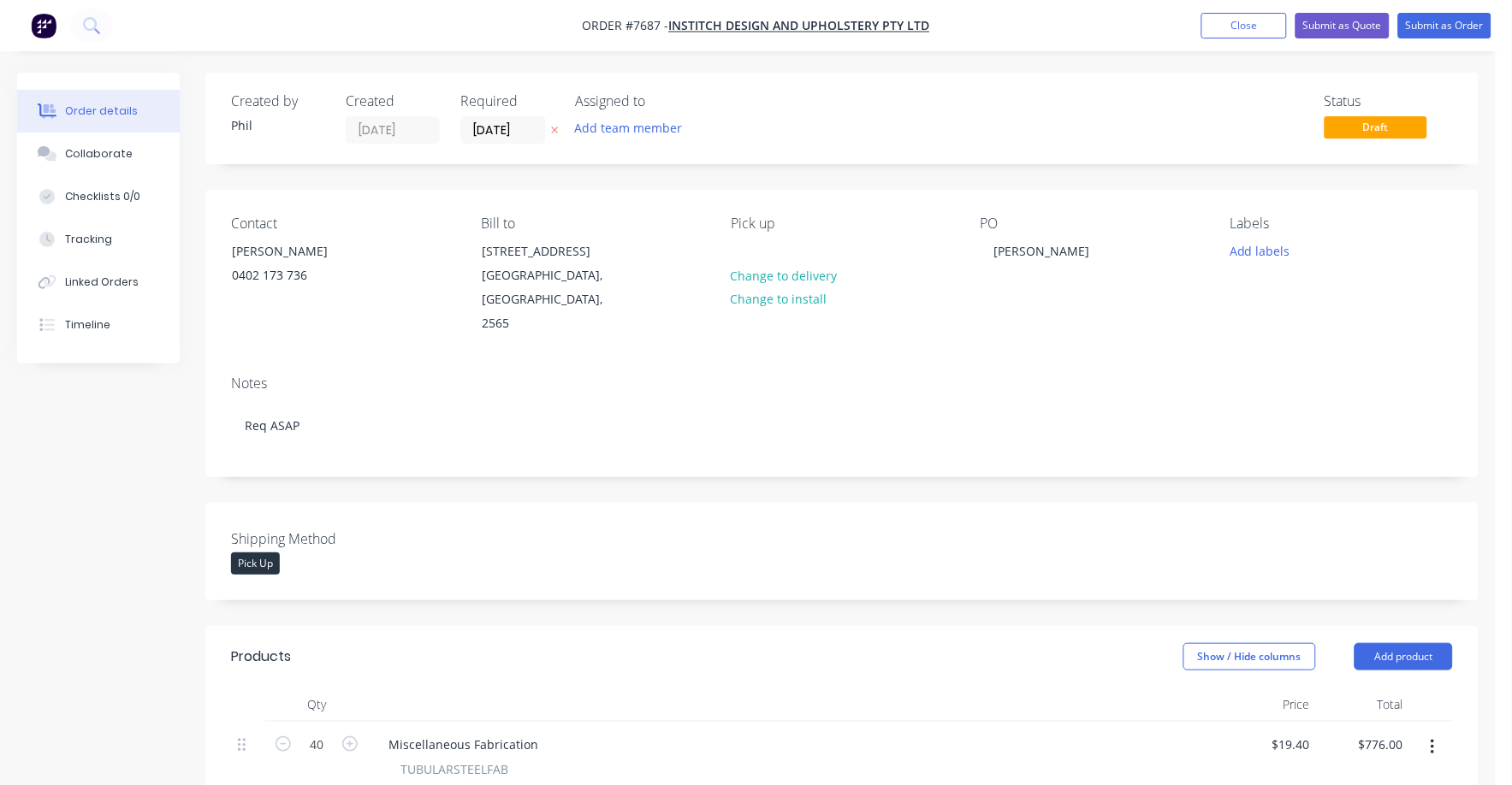
click at [705, 467] on div "Created by [PERSON_NAME] Created [DATE] Required [DATE] Assigned to Add team me…" at bounding box center [841, 720] width 1274 height 1294
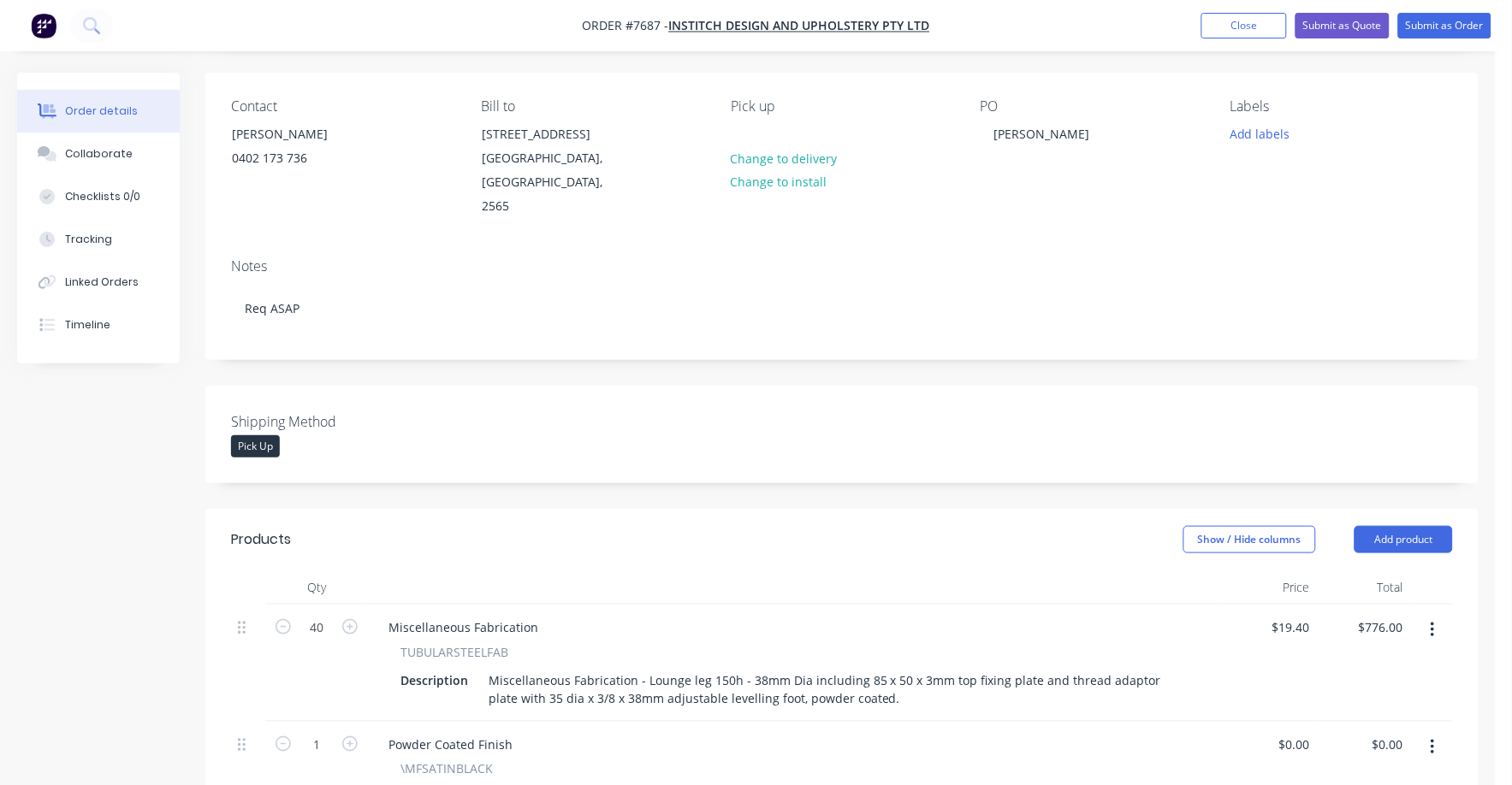
scroll to position [320, 0]
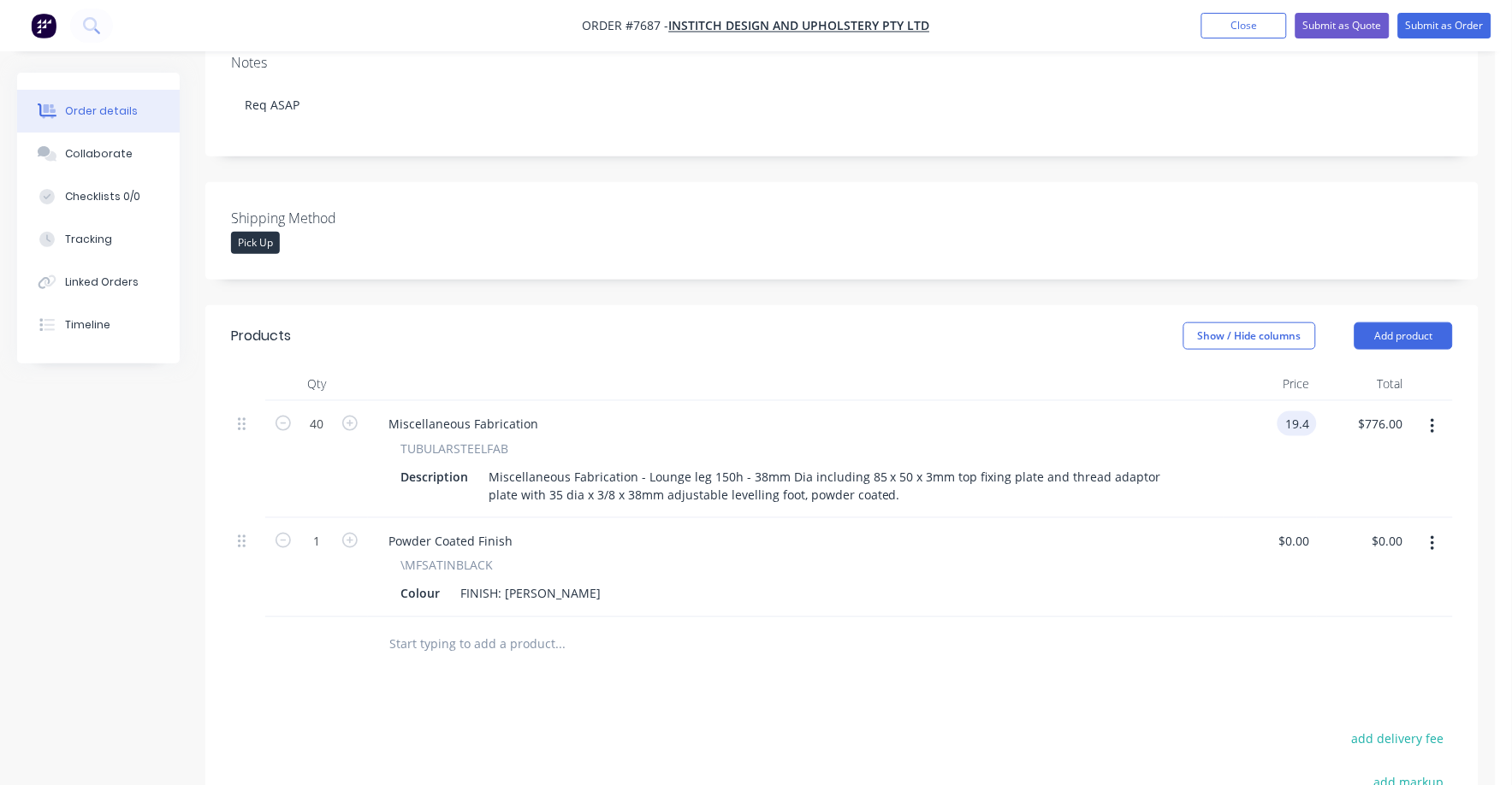
click at [1298, 412] on input "19.4" at bounding box center [1301, 424] width 33 height 25
type input "$22.75"
type input "$910.00"
click at [1223, 564] on div "$0.00 $0.00" at bounding box center [1270, 568] width 93 height 100
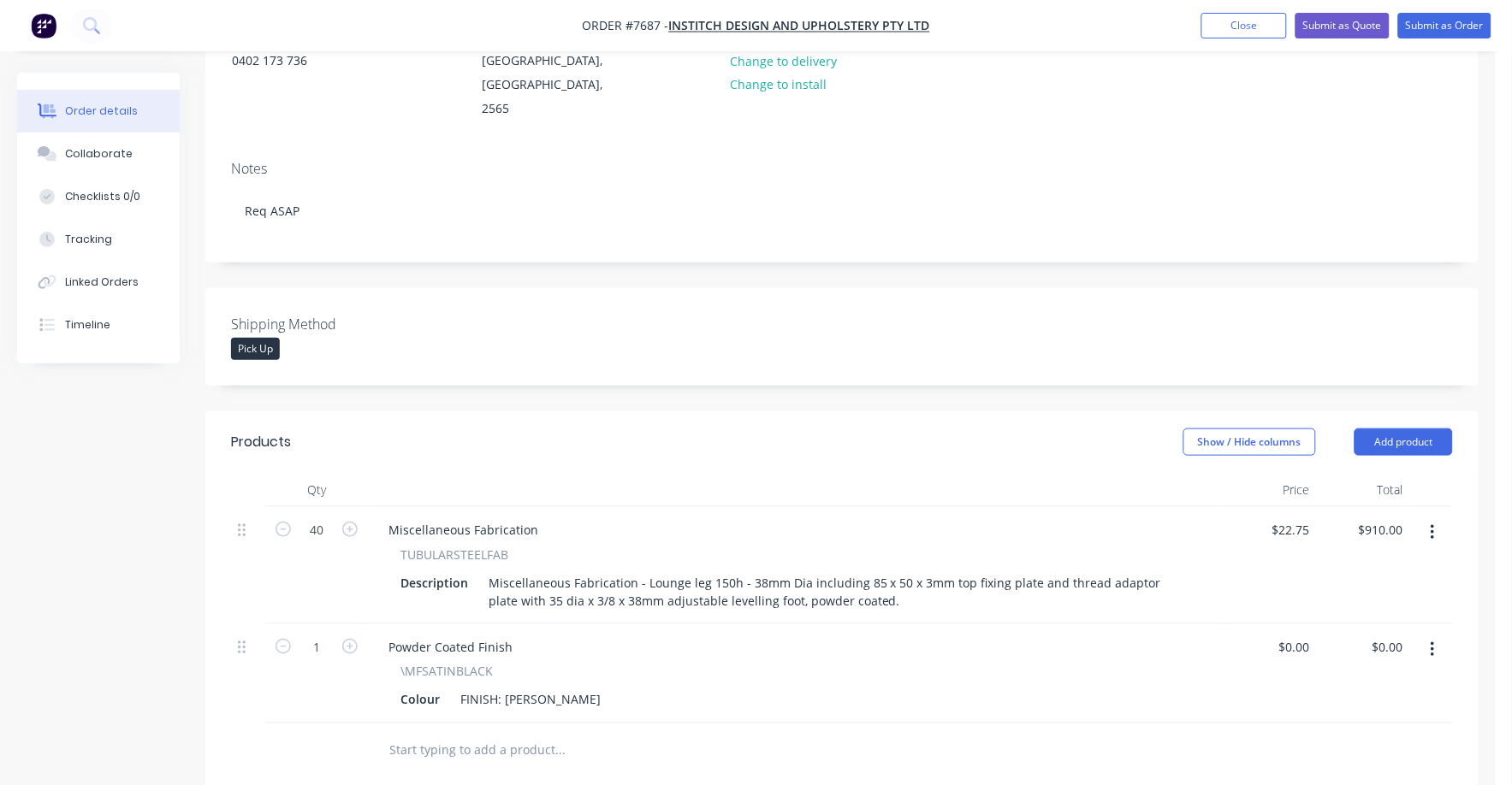
scroll to position [213, 0]
click at [1297, 519] on input "22.75" at bounding box center [1294, 531] width 47 height 25
type input "$22.75"
click at [1306, 535] on div "$22.75 22.75" at bounding box center [1270, 567] width 93 height 117
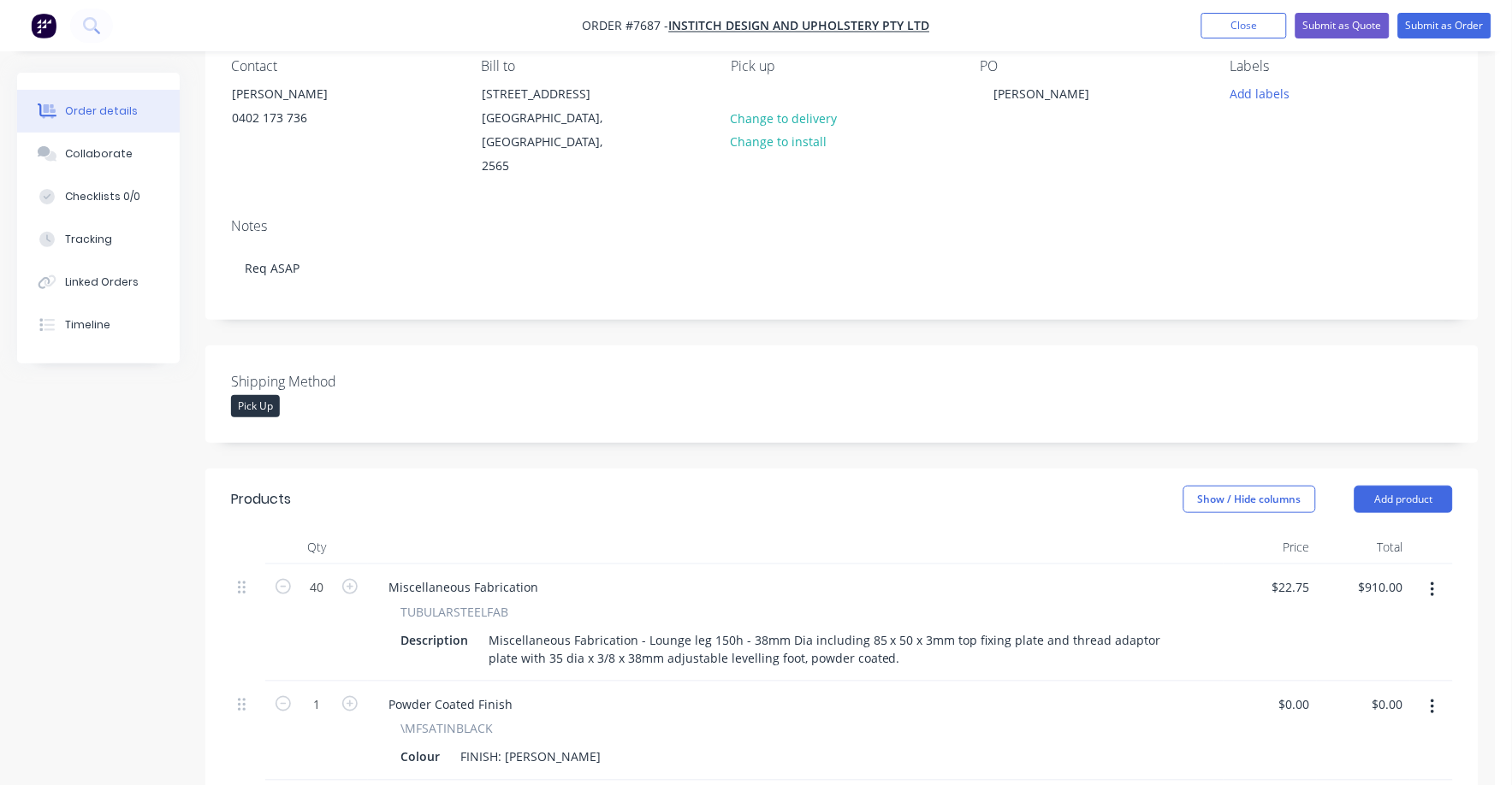
scroll to position [0, 0]
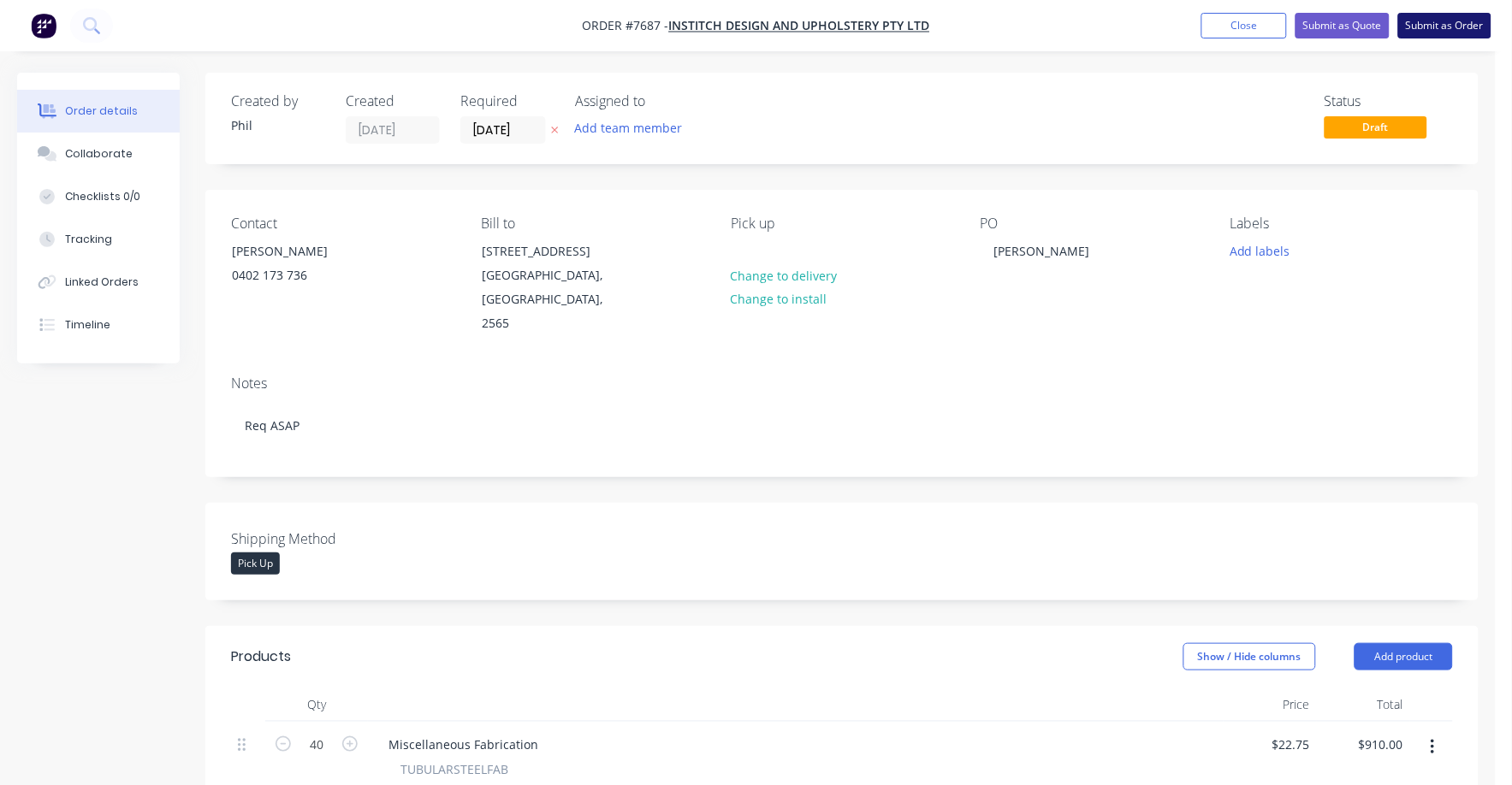
click at [1451, 20] on button "Submit as Order" at bounding box center [1445, 26] width 93 height 26
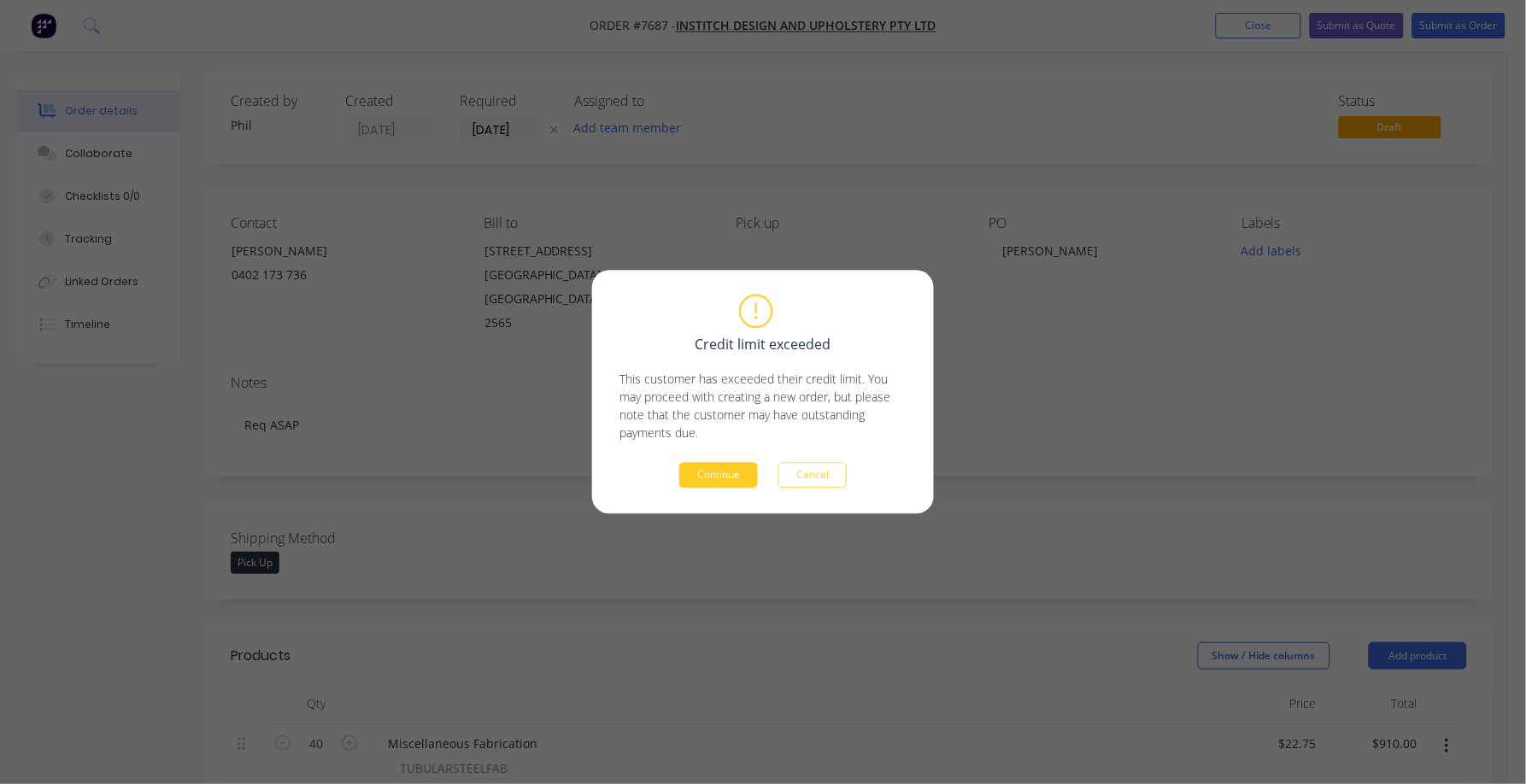
click at [694, 480] on button "Continue" at bounding box center [718, 476] width 78 height 26
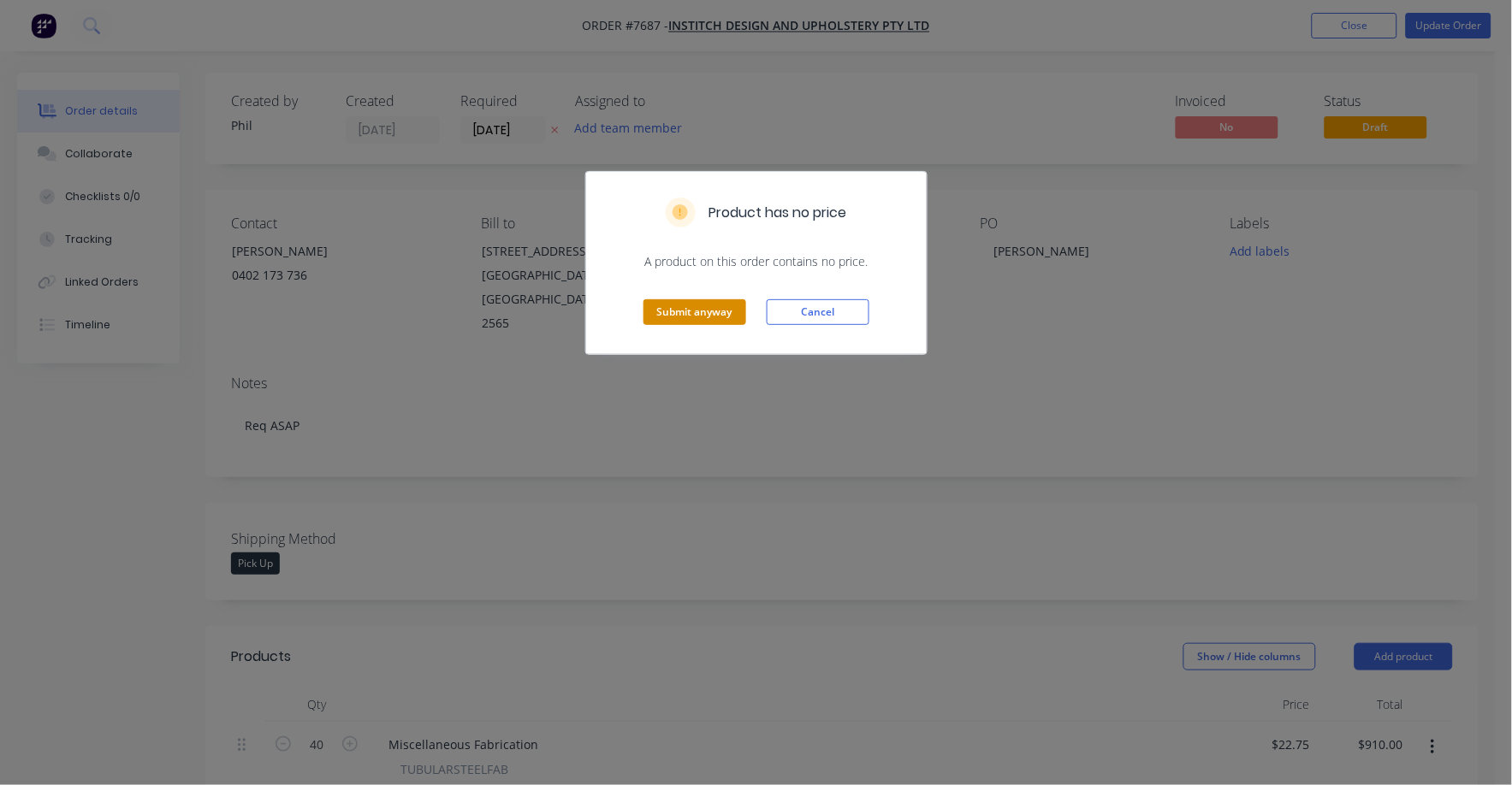
click at [706, 308] on button "Submit anyway" at bounding box center [695, 312] width 102 height 26
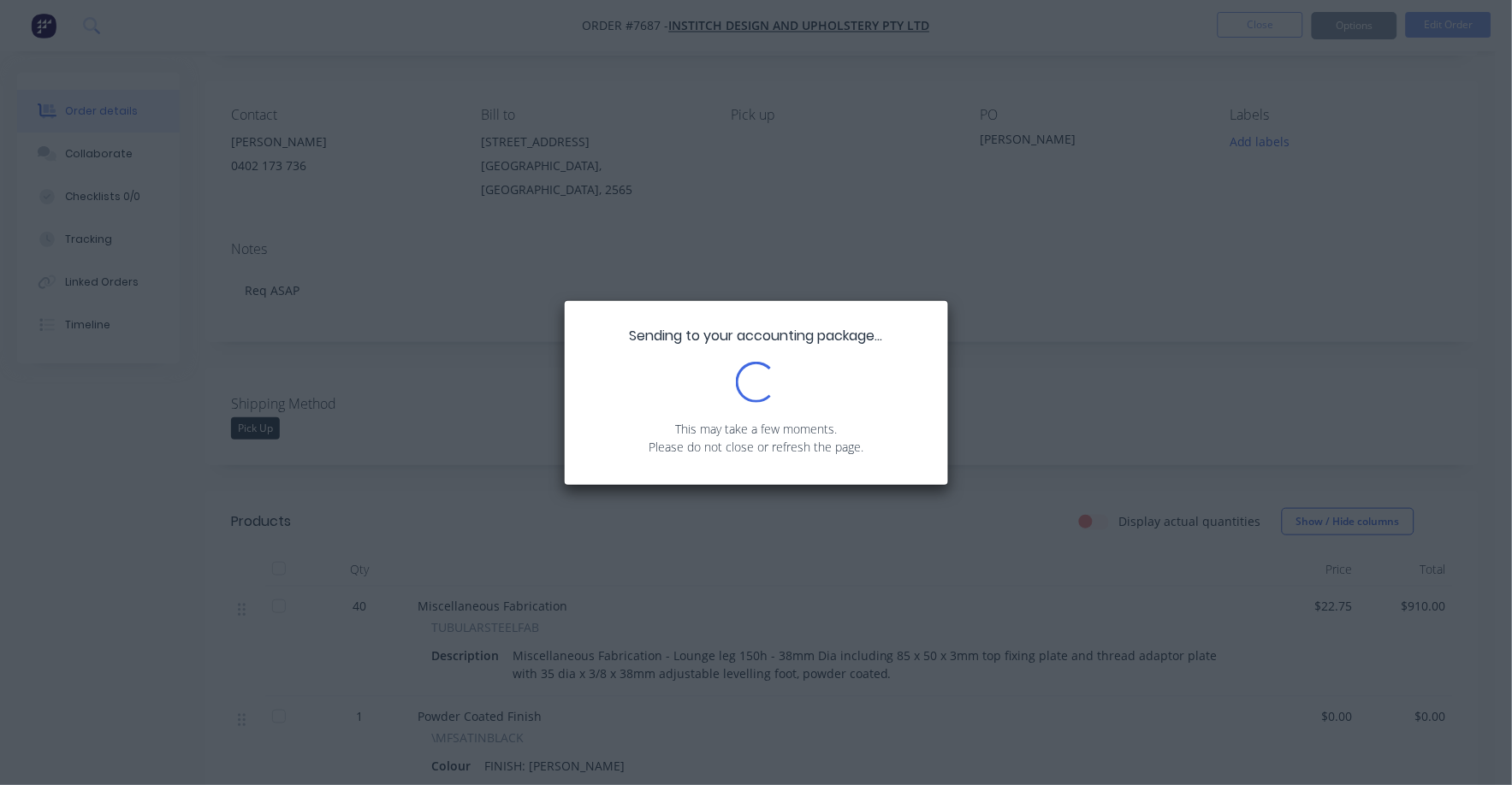
scroll to position [106, 0]
click at [880, 605] on div "Sending to your accounting package... Loading... This may take a few moments. P…" at bounding box center [756, 392] width 1512 height 785
click at [854, 623] on div "Sending to your accounting package... Loading... This may take a few moments. P…" at bounding box center [756, 392] width 1512 height 785
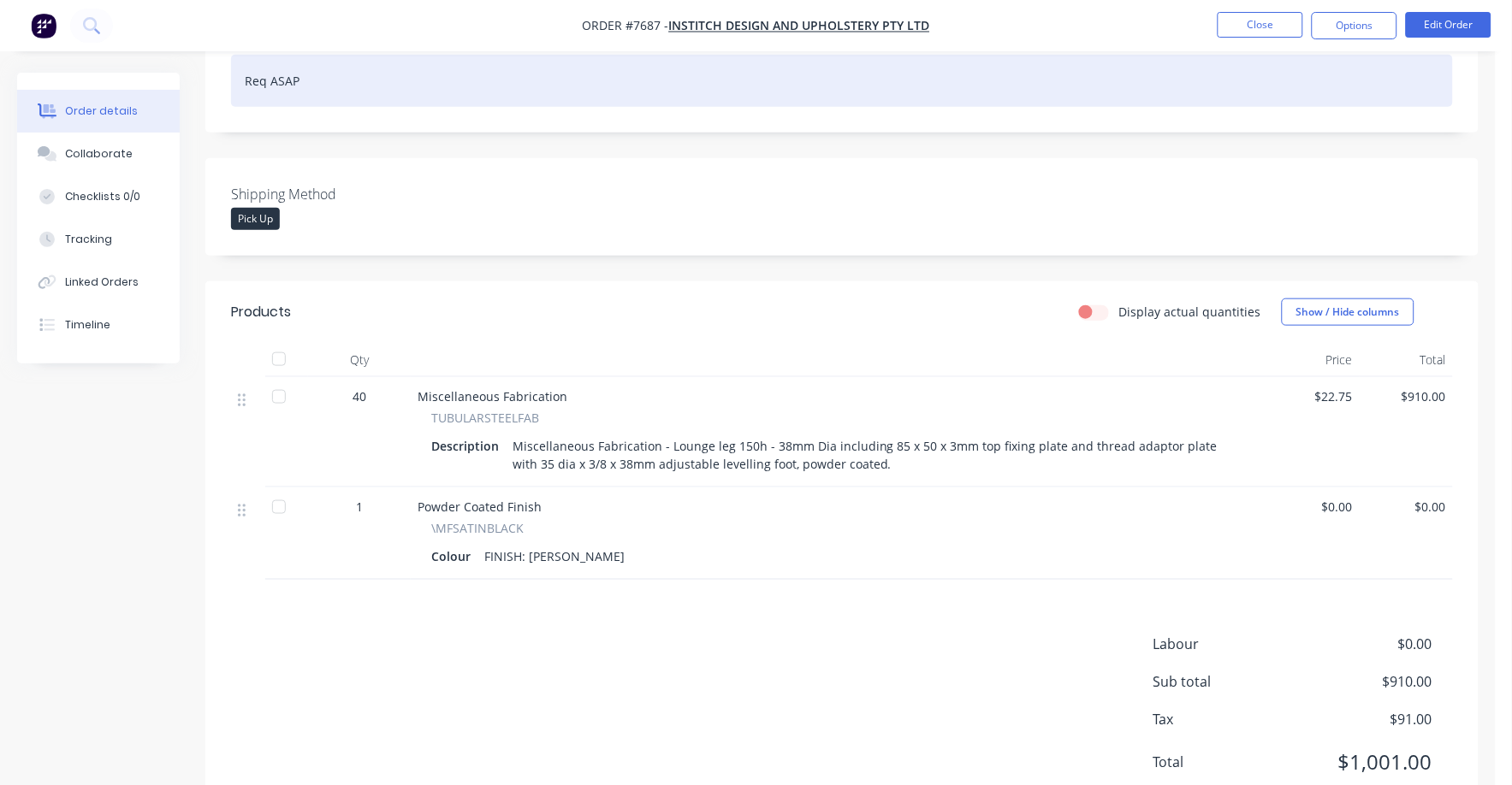
scroll to position [320, 0]
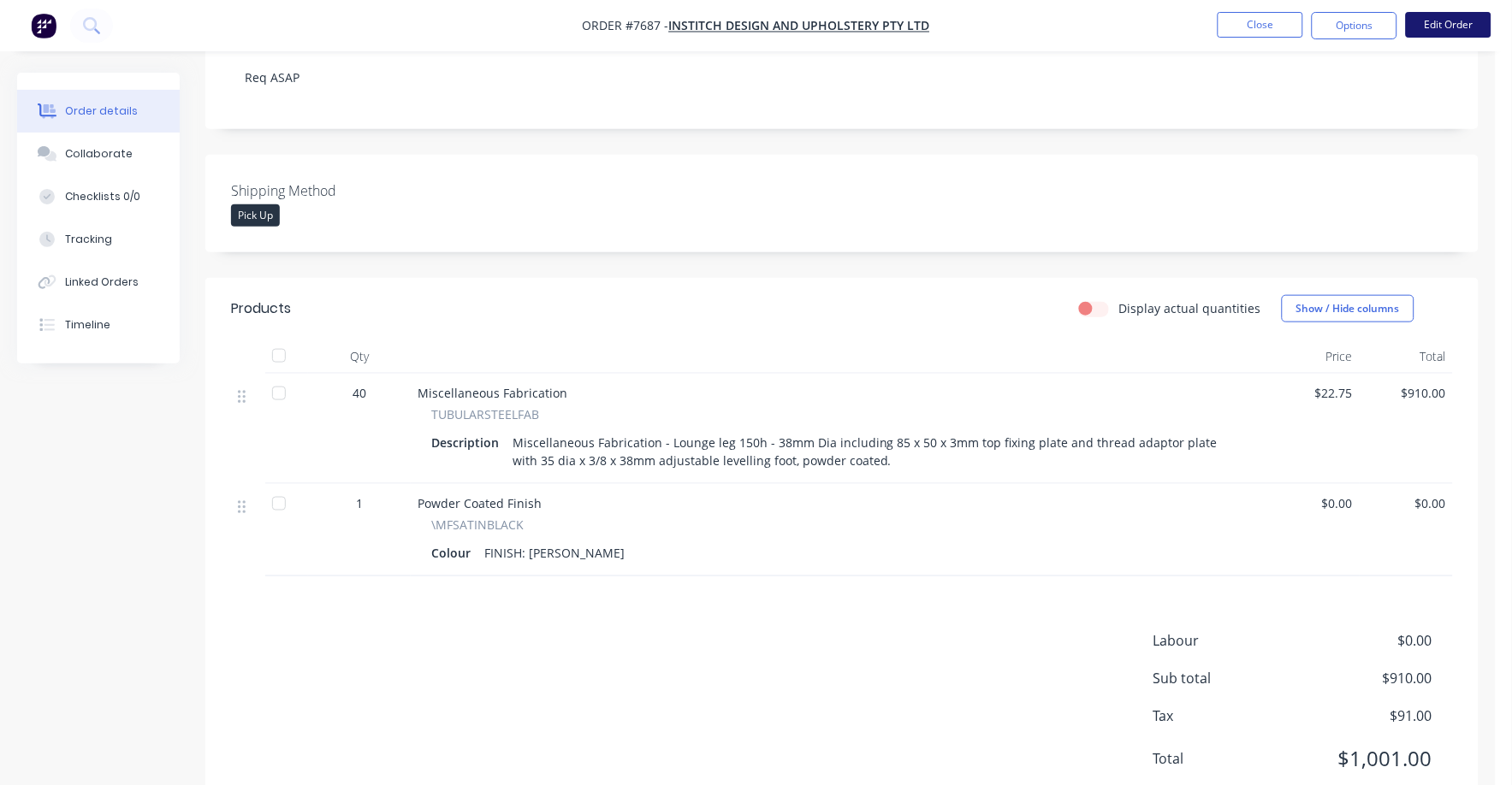
click at [1438, 29] on button "Edit Order" at bounding box center [1449, 25] width 86 height 26
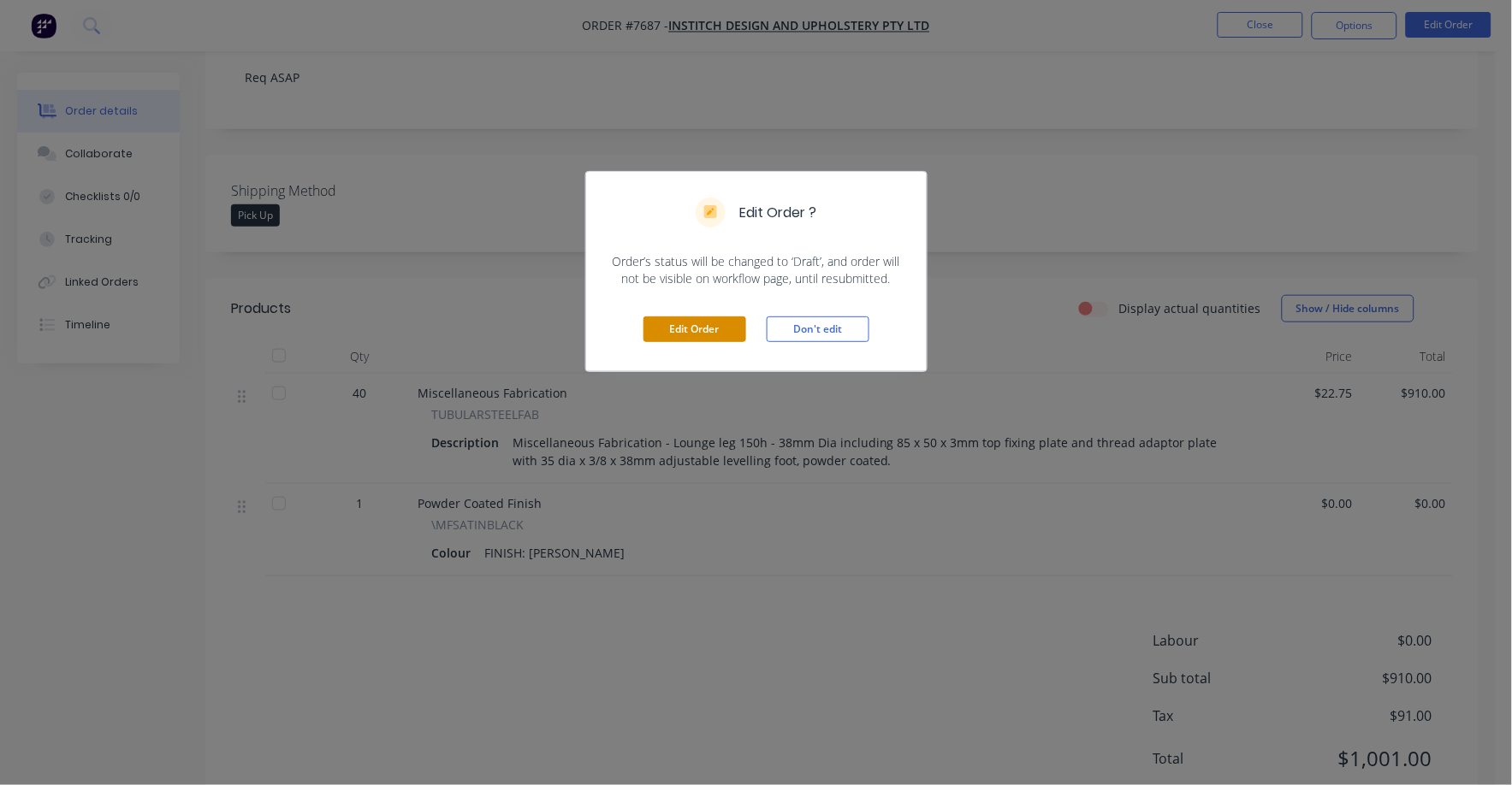
click at [705, 332] on button "Edit Order" at bounding box center [695, 330] width 102 height 26
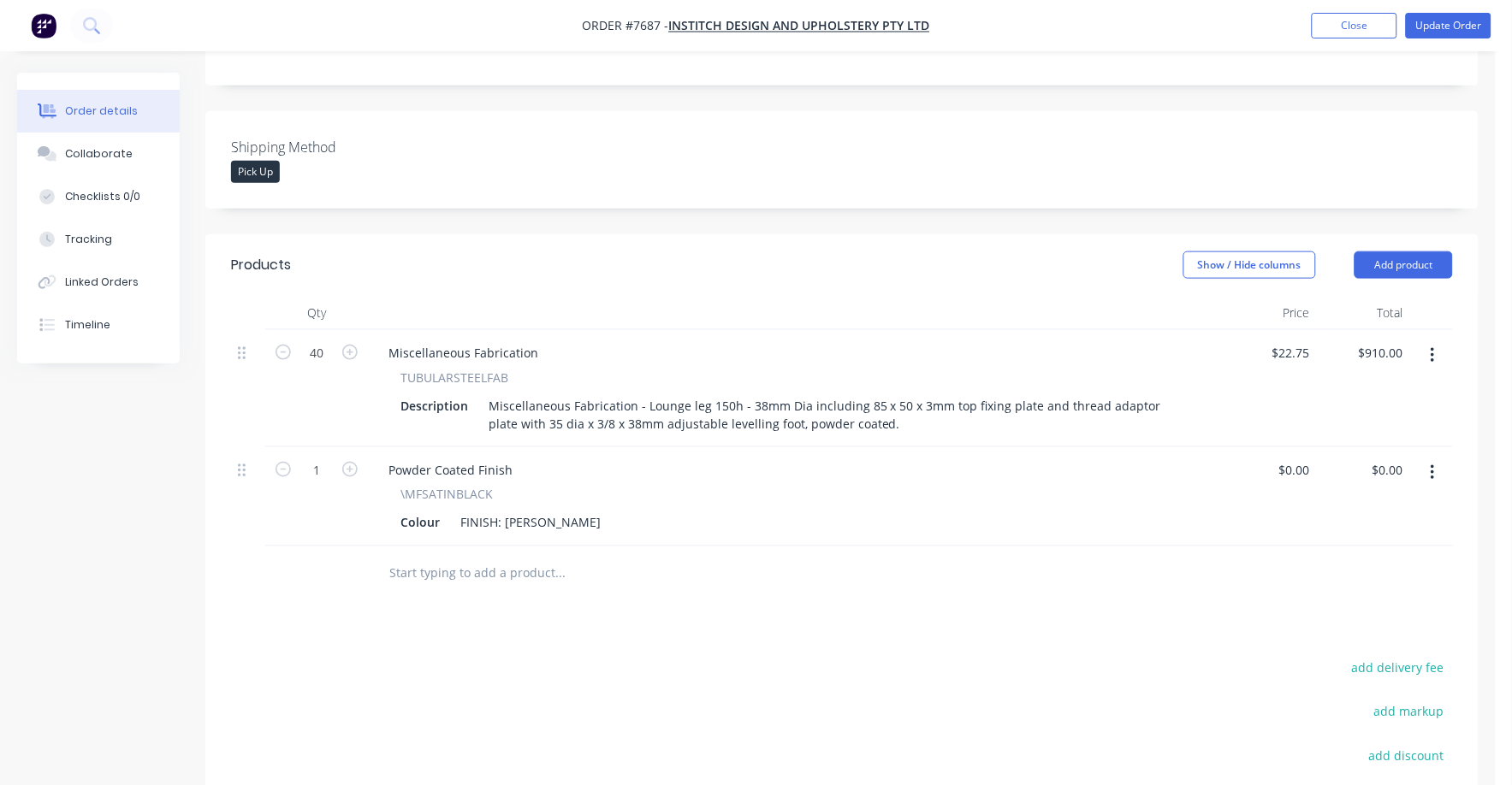
scroll to position [426, 0]
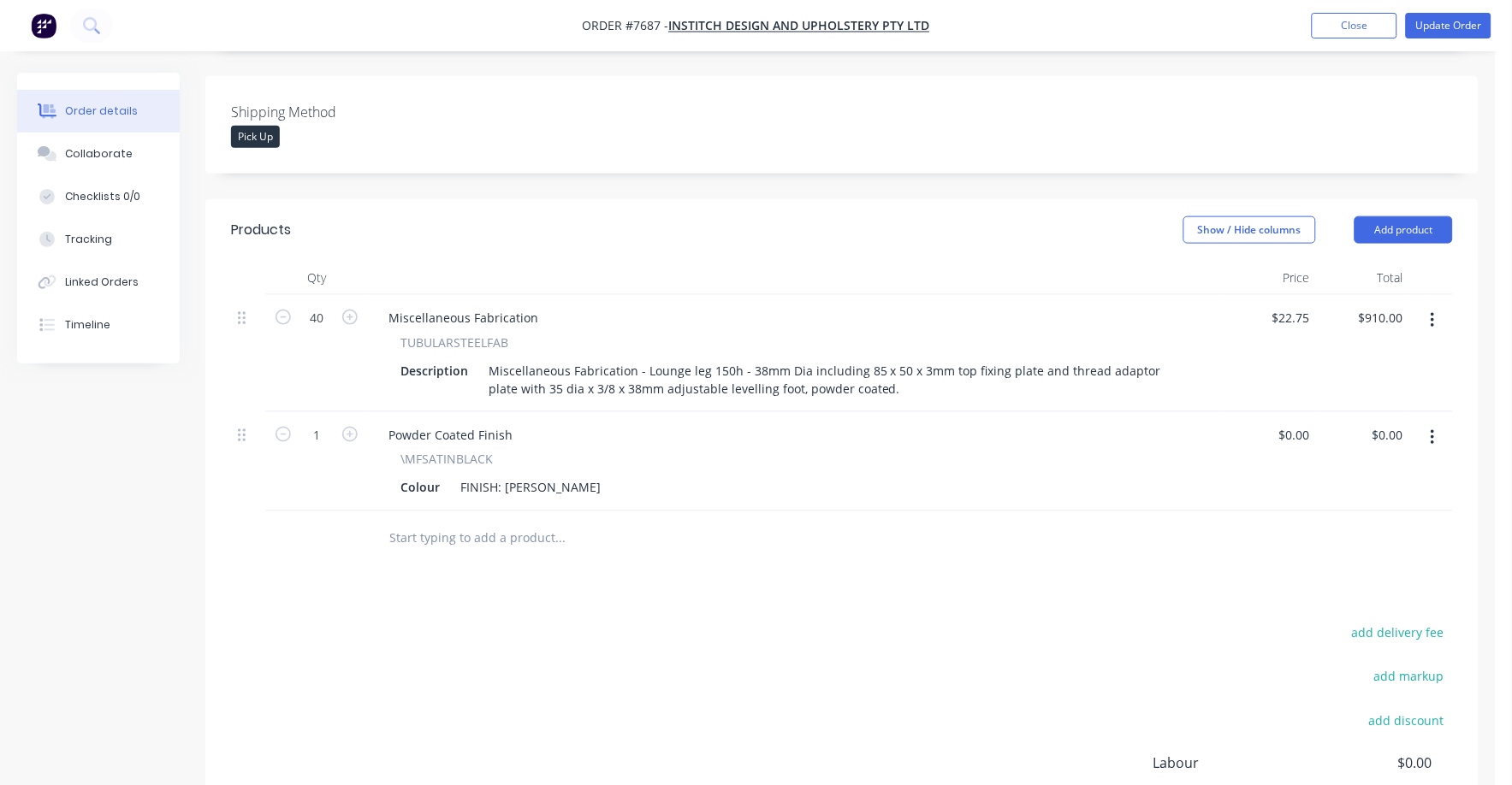
drag, startPoint x: 602, startPoint y: 575, endPoint x: 562, endPoint y: 541, distance: 52.5
click at [562, 541] on div "Products Show / Hide columns Add product Qty Price Total 40 Miscellaneous Fabri…" at bounding box center [841, 569] width 1274 height 740
drag, startPoint x: 562, startPoint y: 541, endPoint x: 552, endPoint y: 518, distance: 25.1
click at [552, 521] on input "text" at bounding box center [559, 538] width 342 height 34
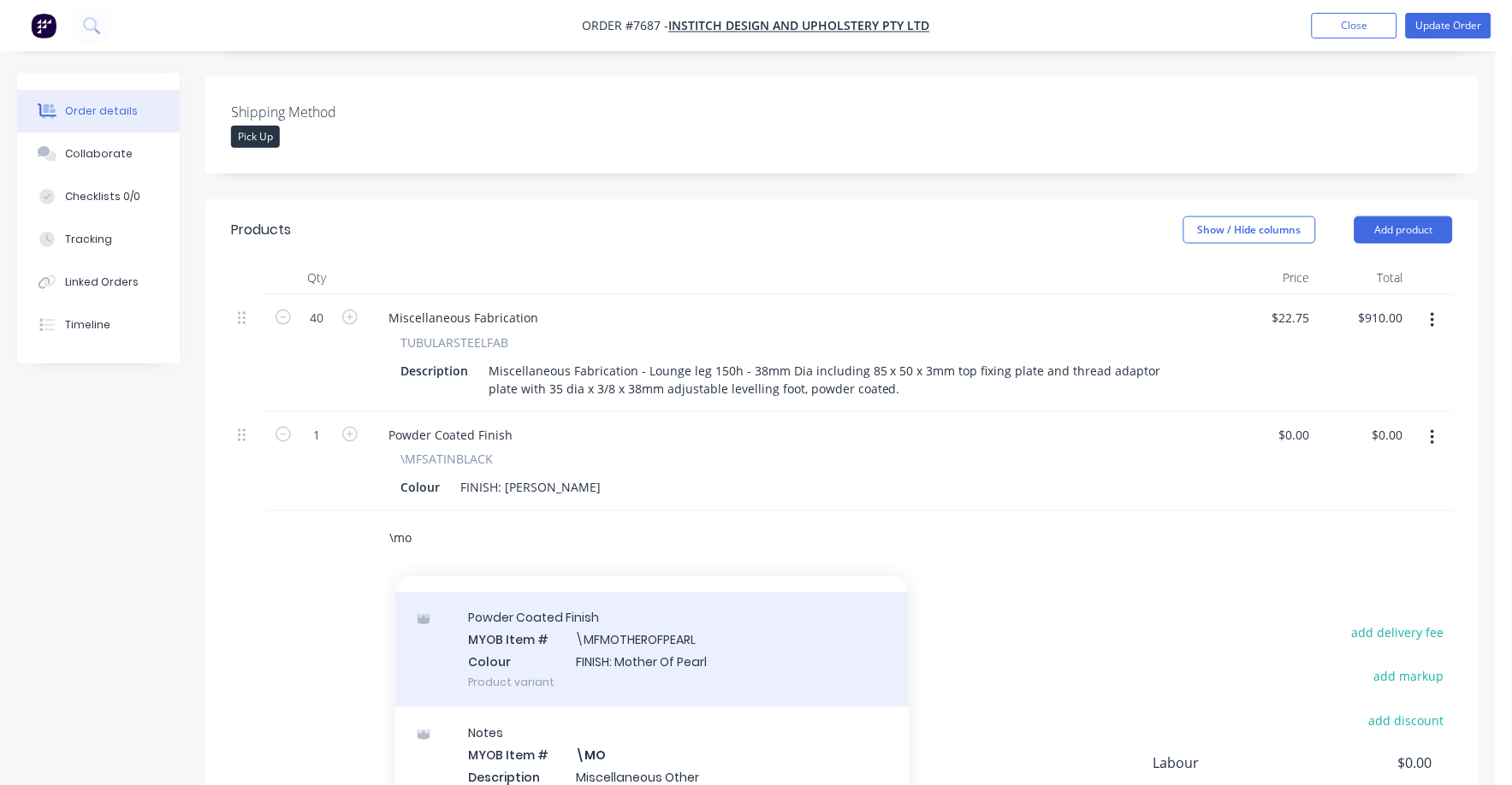
scroll to position [213, 0]
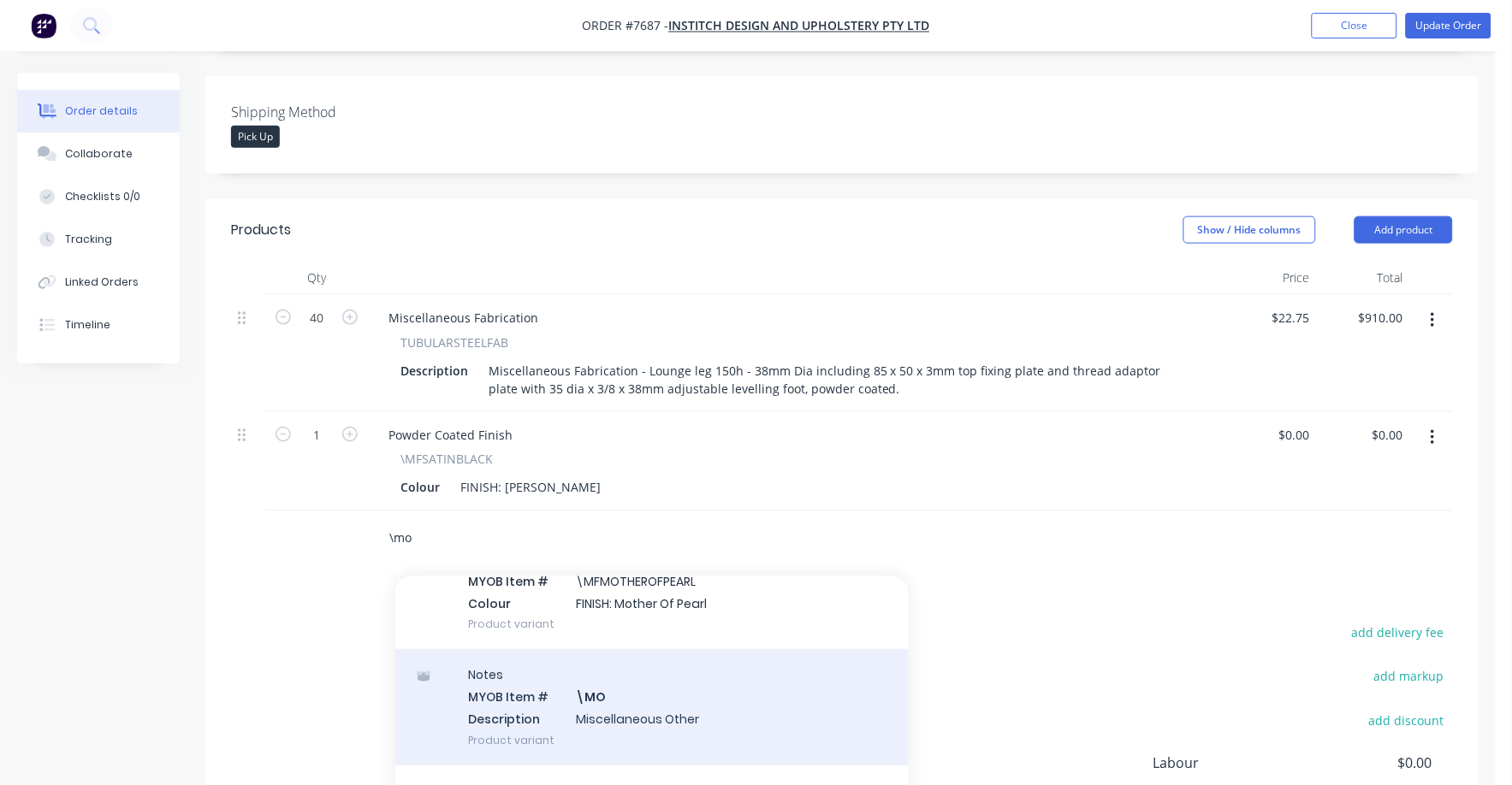
type input "\mo"
click at [639, 690] on div "Notes MYOB Item # \MO Description Miscellaneous Other Product variant" at bounding box center [651, 707] width 513 height 115
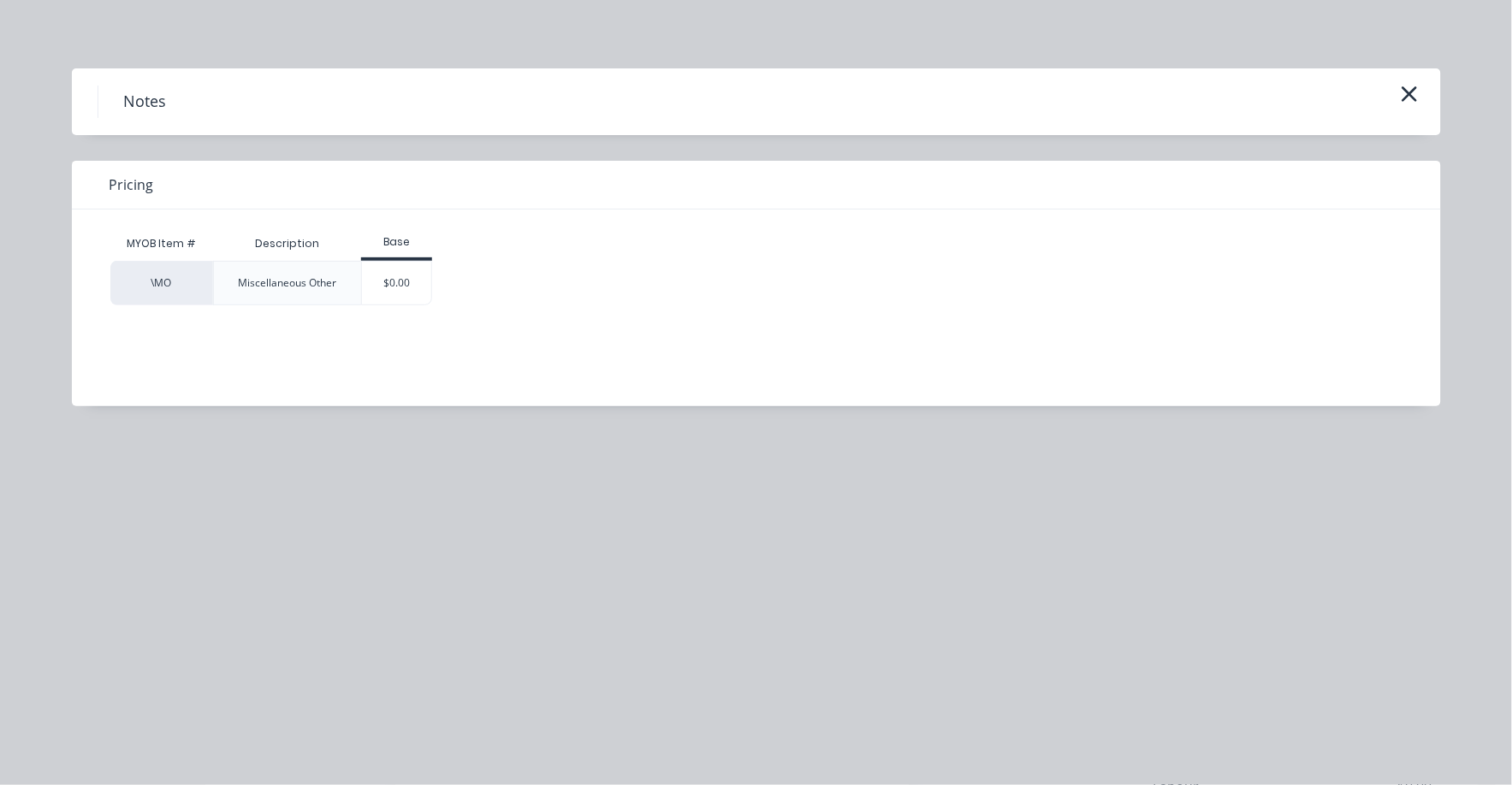
click at [412, 274] on div "$0.00" at bounding box center [396, 283] width 69 height 43
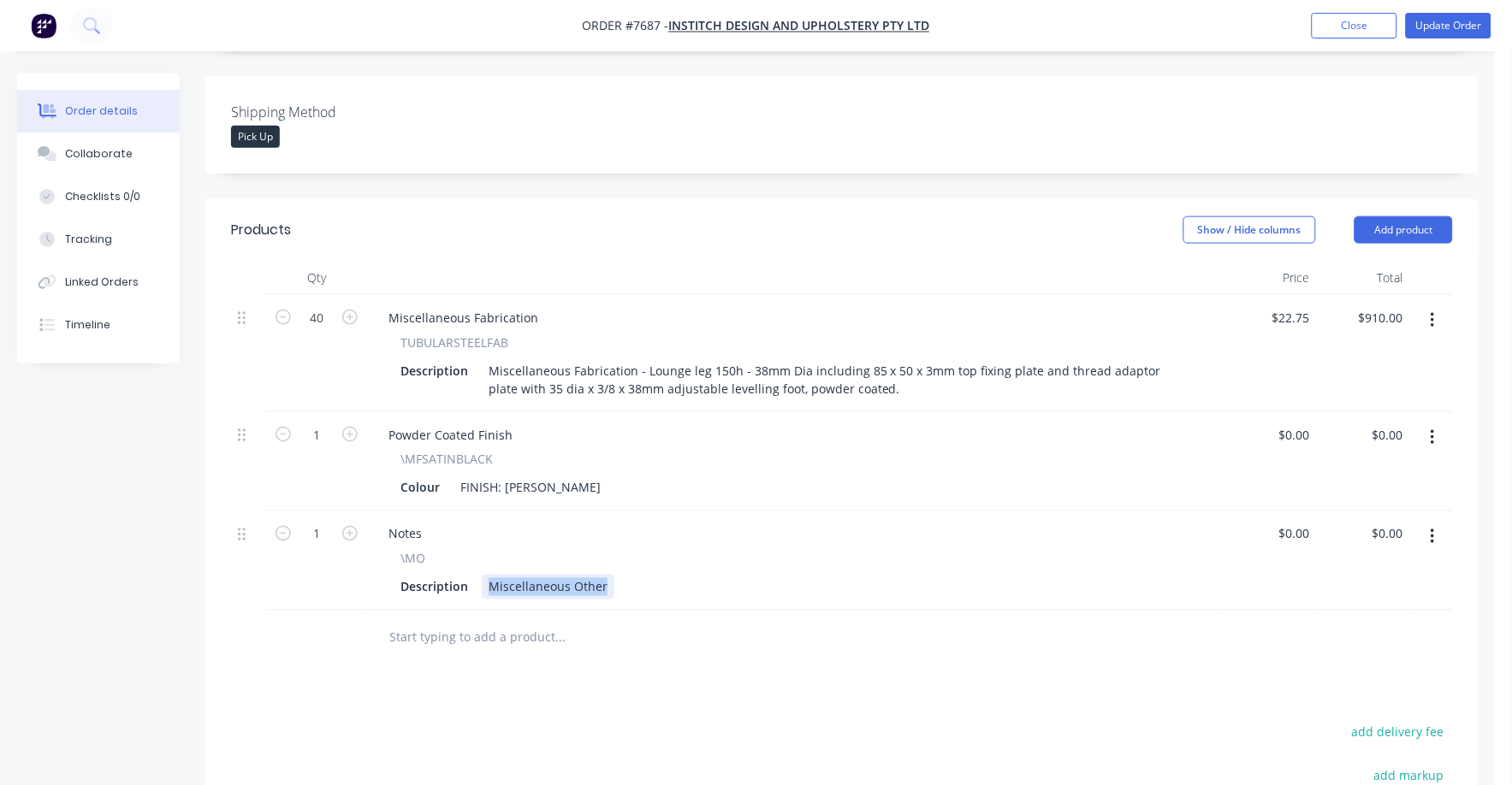
drag, startPoint x: 487, startPoint y: 559, endPoint x: 645, endPoint y: 561, distance: 158.0
click at [643, 575] on div "Description Miscellaneous Other" at bounding box center [792, 587] width 797 height 25
paste div
click at [530, 647] on div "Products Show / Hide columns Add product Qty Price Total 40 Miscellaneous Fabri…" at bounding box center [841, 619] width 1274 height 840
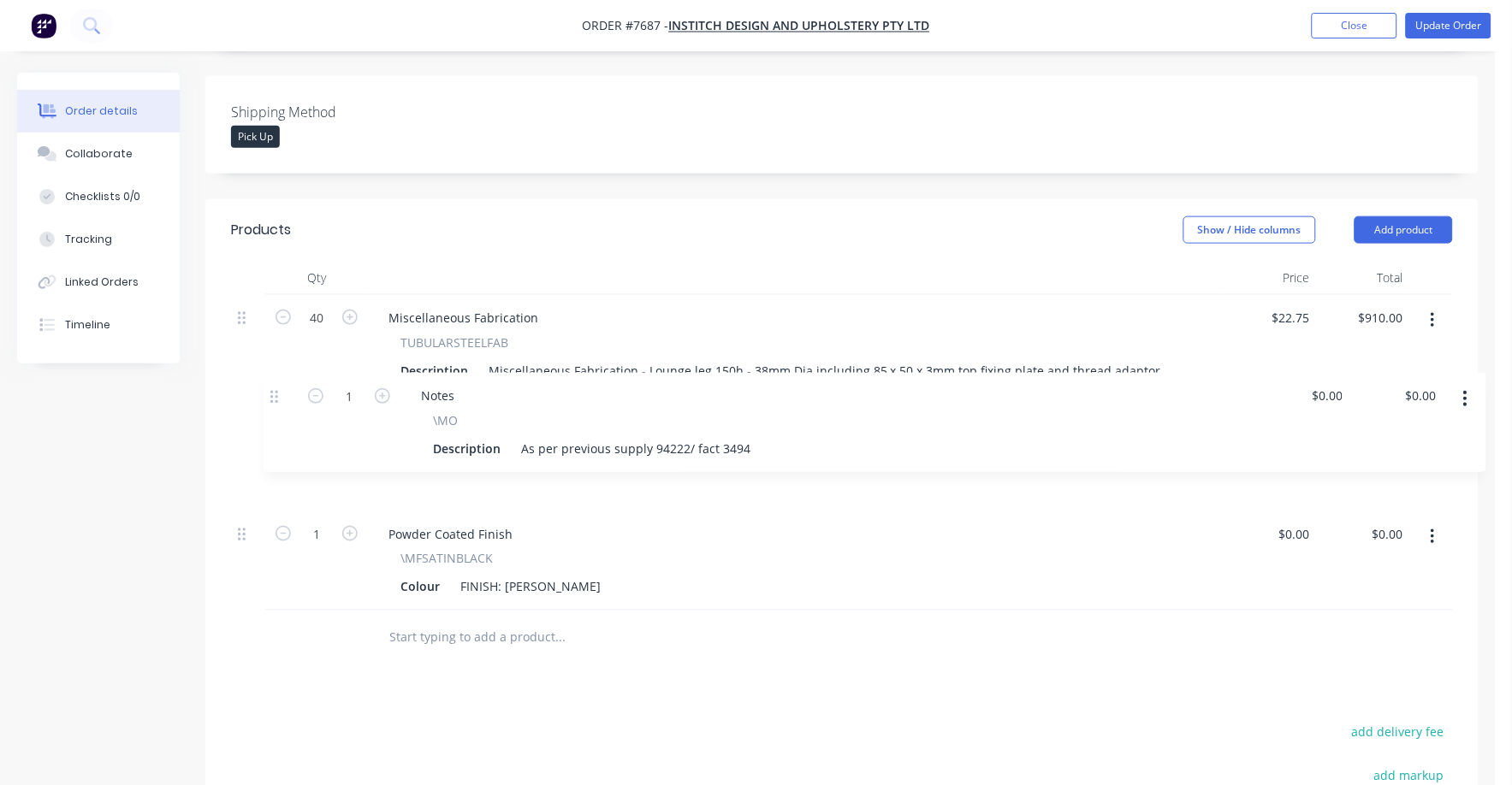
drag, startPoint x: 237, startPoint y: 508, endPoint x: 275, endPoint y: 391, distance: 123.0
click at [275, 391] on div "40 Miscellaneous Fabrication TUBULARSTEELFAB Description Miscellaneous Fabricat…" at bounding box center [842, 453] width 1222 height 316
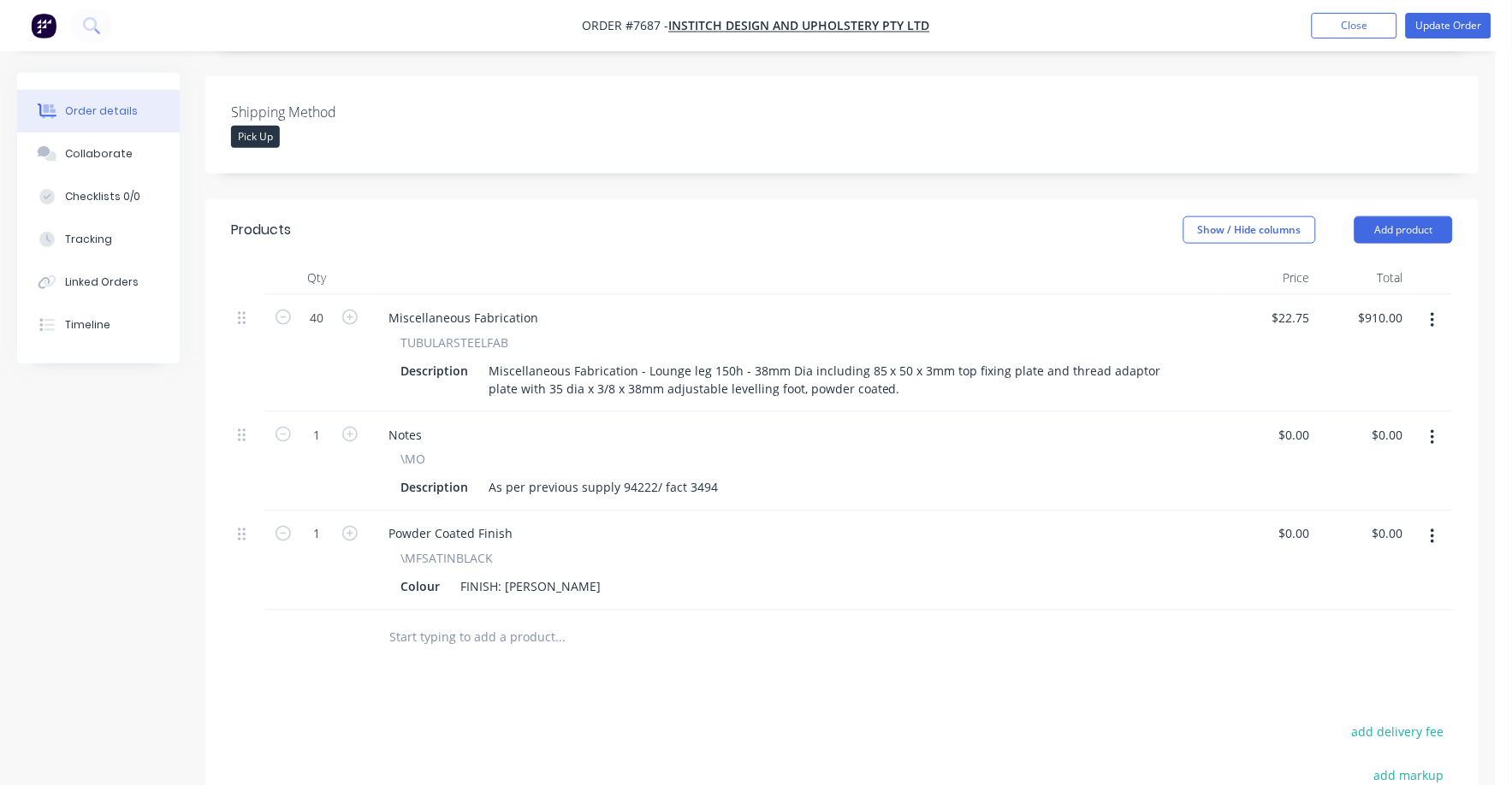
click at [147, 631] on div "Created by [PERSON_NAME] Created [DATE] Required [DATE] Assigned to Add team me…" at bounding box center [747, 356] width 1462 height 1419
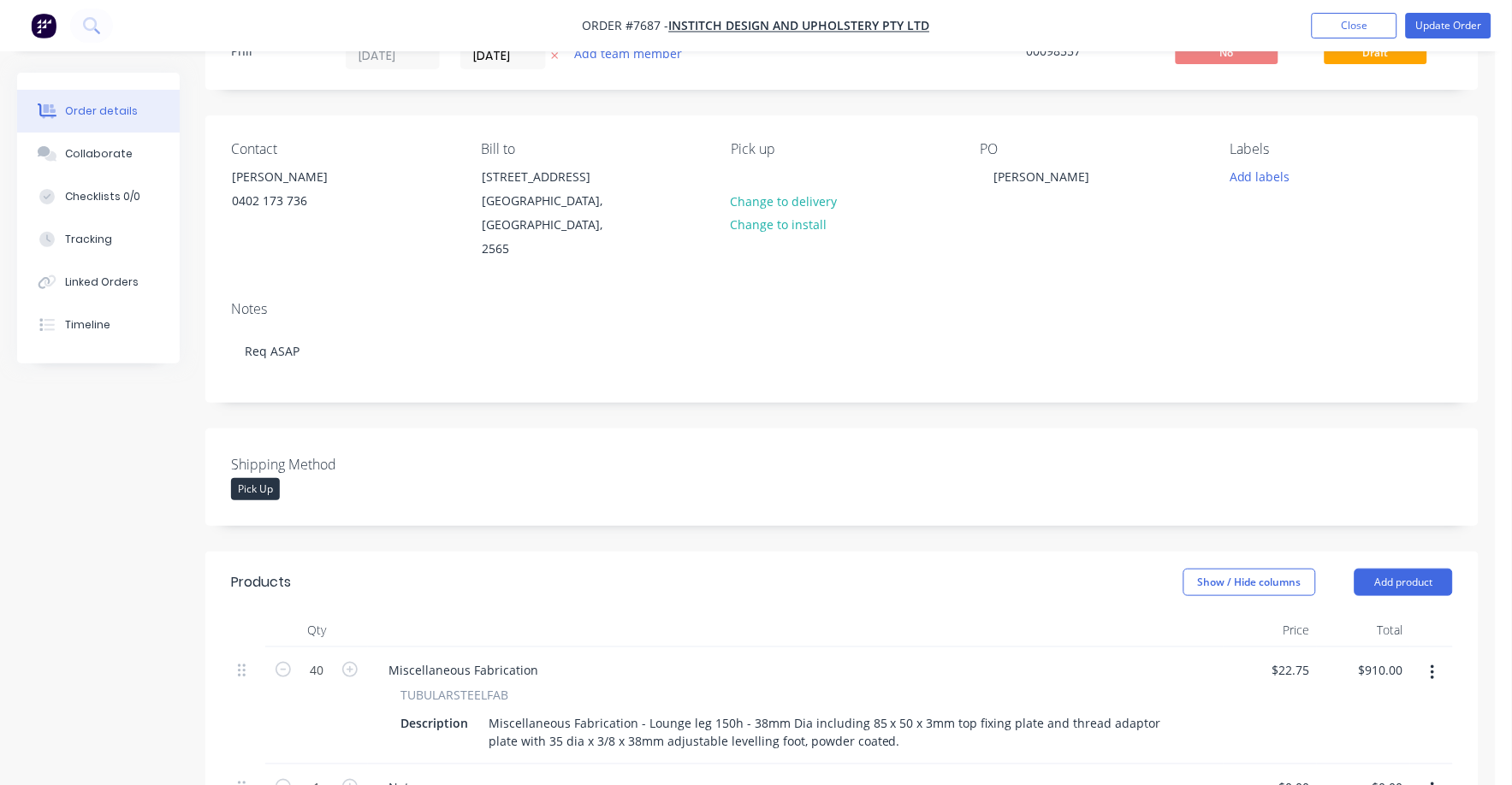
scroll to position [0, 0]
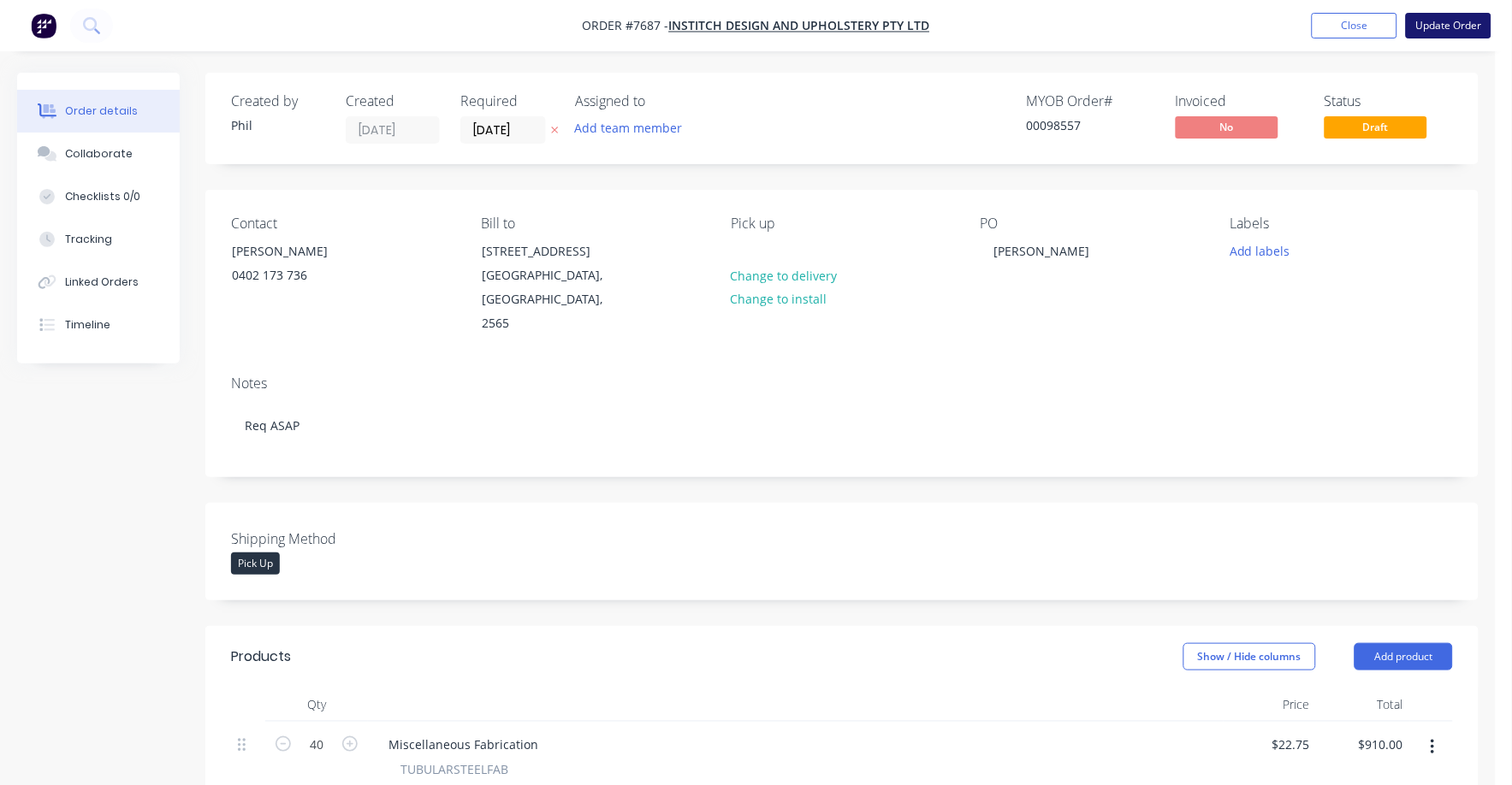
click at [1440, 22] on button "Update Order" at bounding box center [1449, 26] width 86 height 26
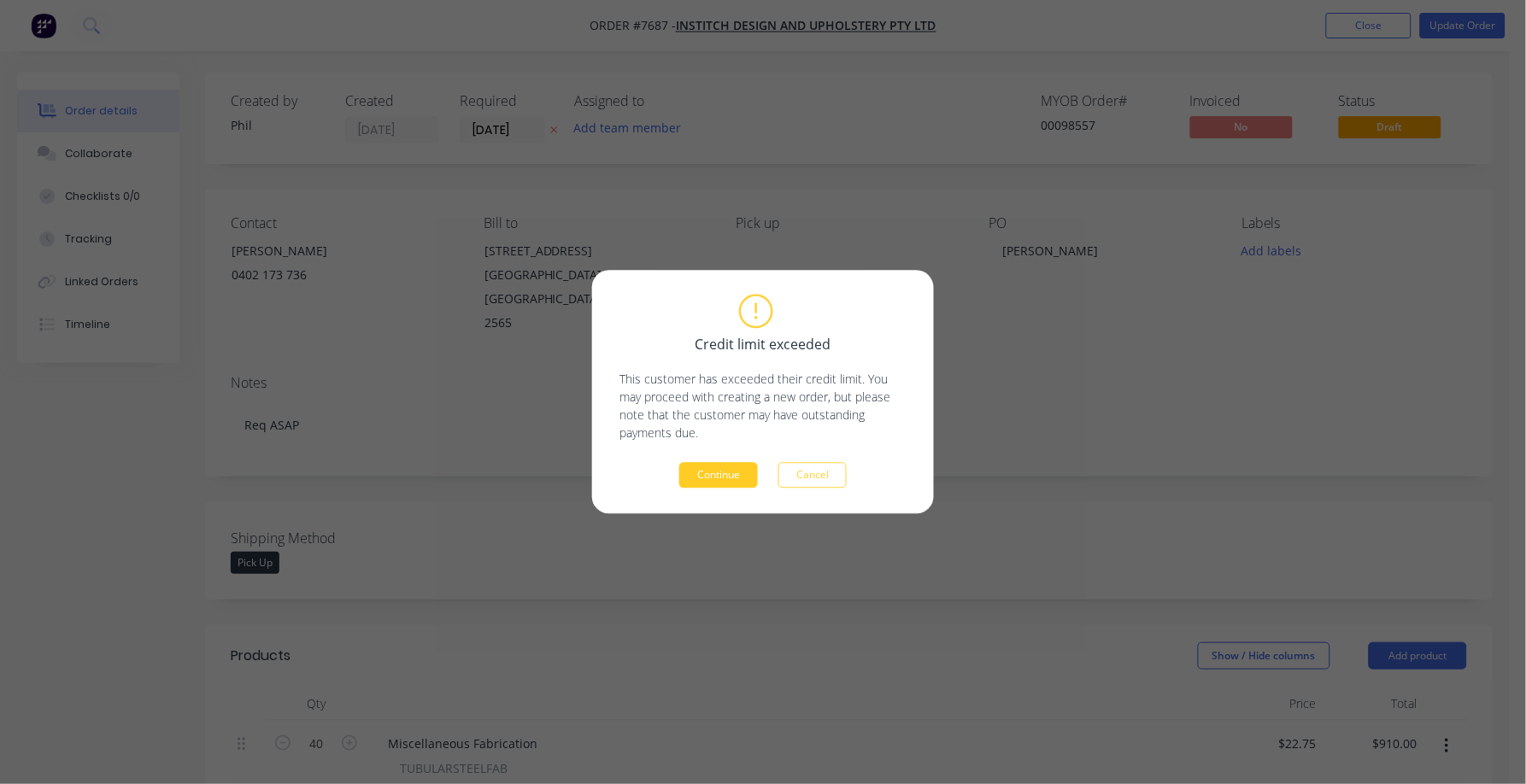
click at [726, 475] on button "Continue" at bounding box center [718, 476] width 78 height 26
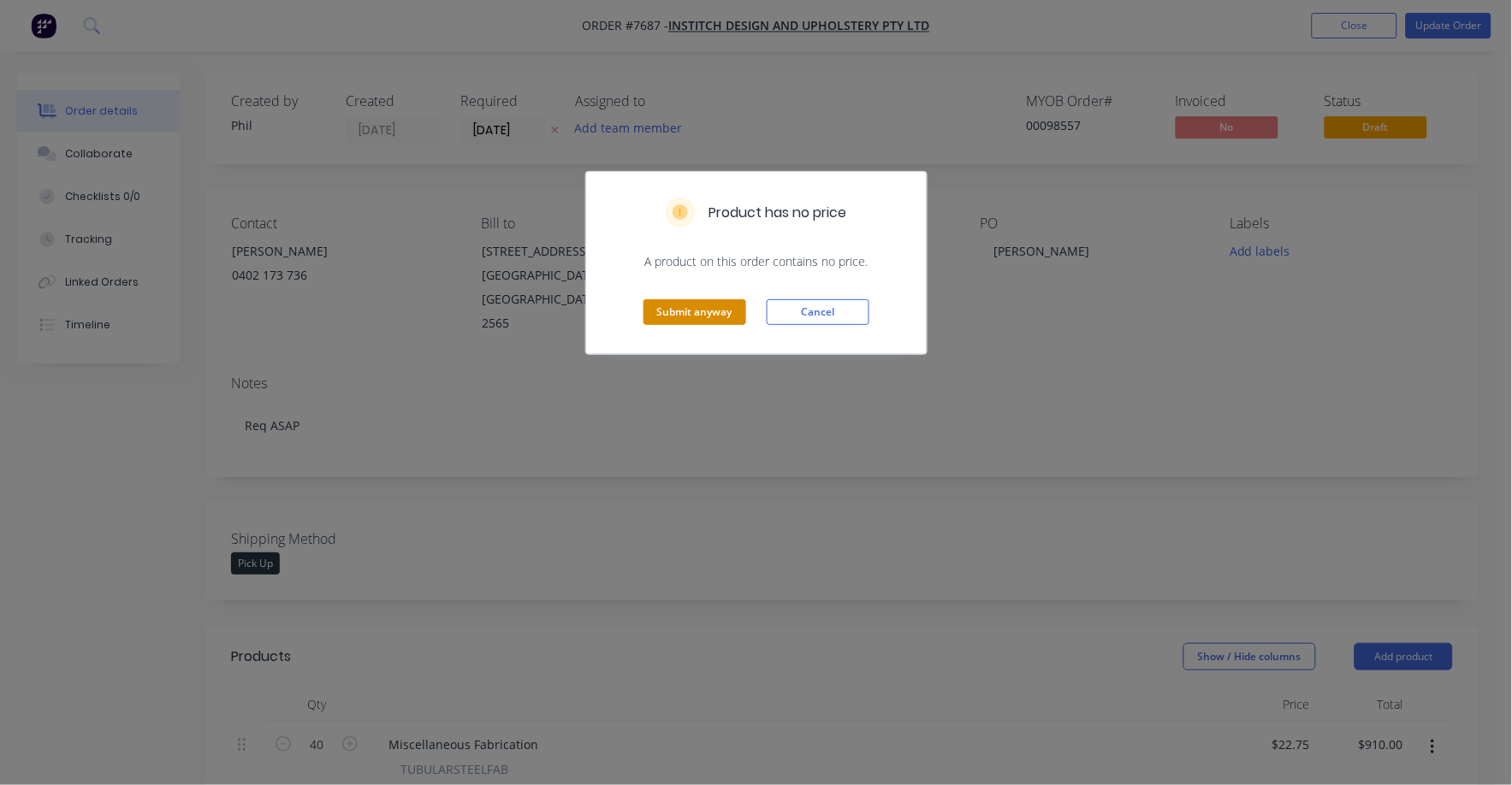
click at [709, 305] on button "Submit anyway" at bounding box center [695, 312] width 102 height 26
